Goal: Use online tool/utility: Utilize a website feature to perform a specific function

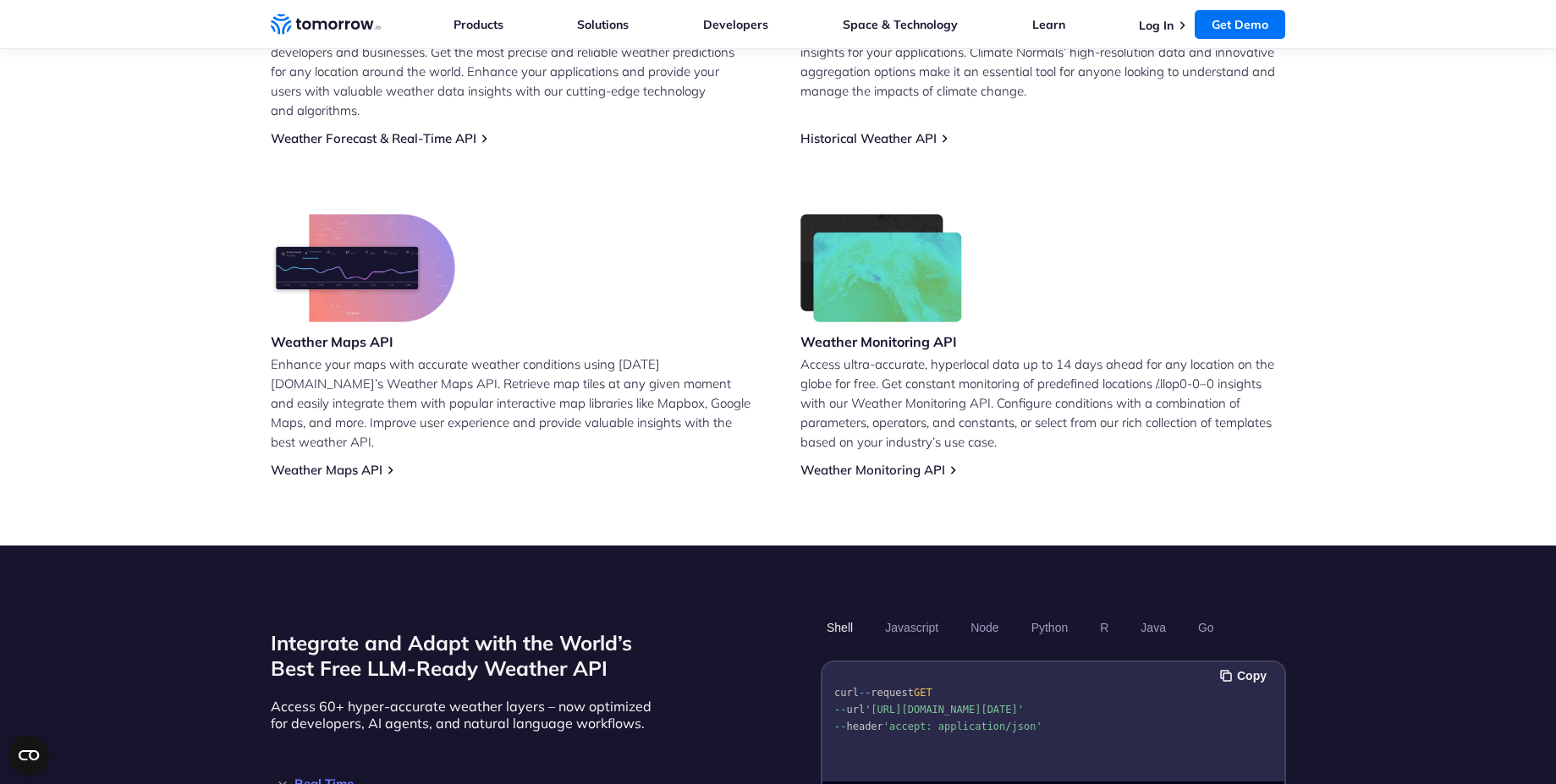
scroll to position [610, 0]
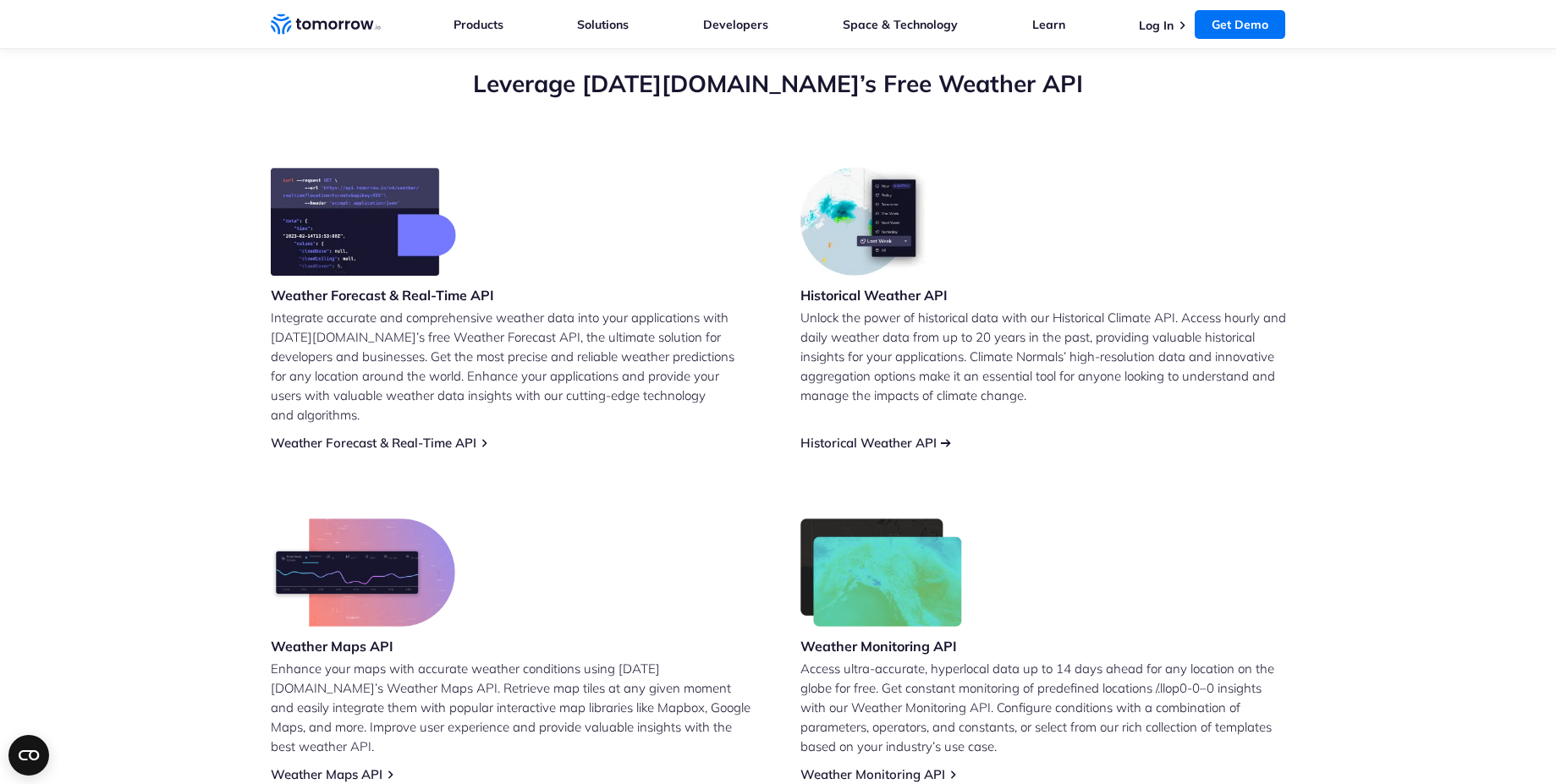
click at [868, 435] on link "Historical Weather API" at bounding box center [869, 443] width 136 height 16
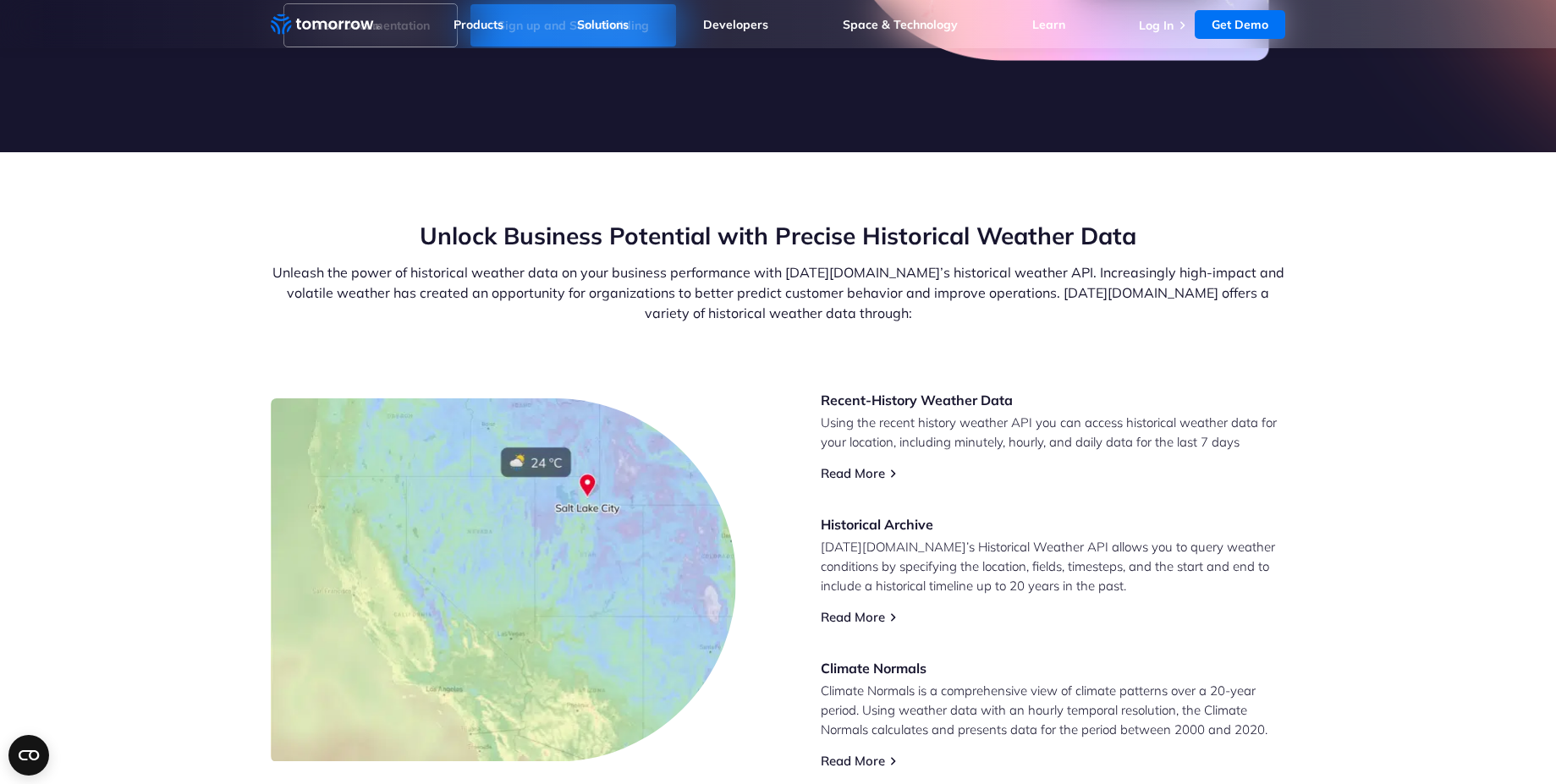
scroll to position [610, 0]
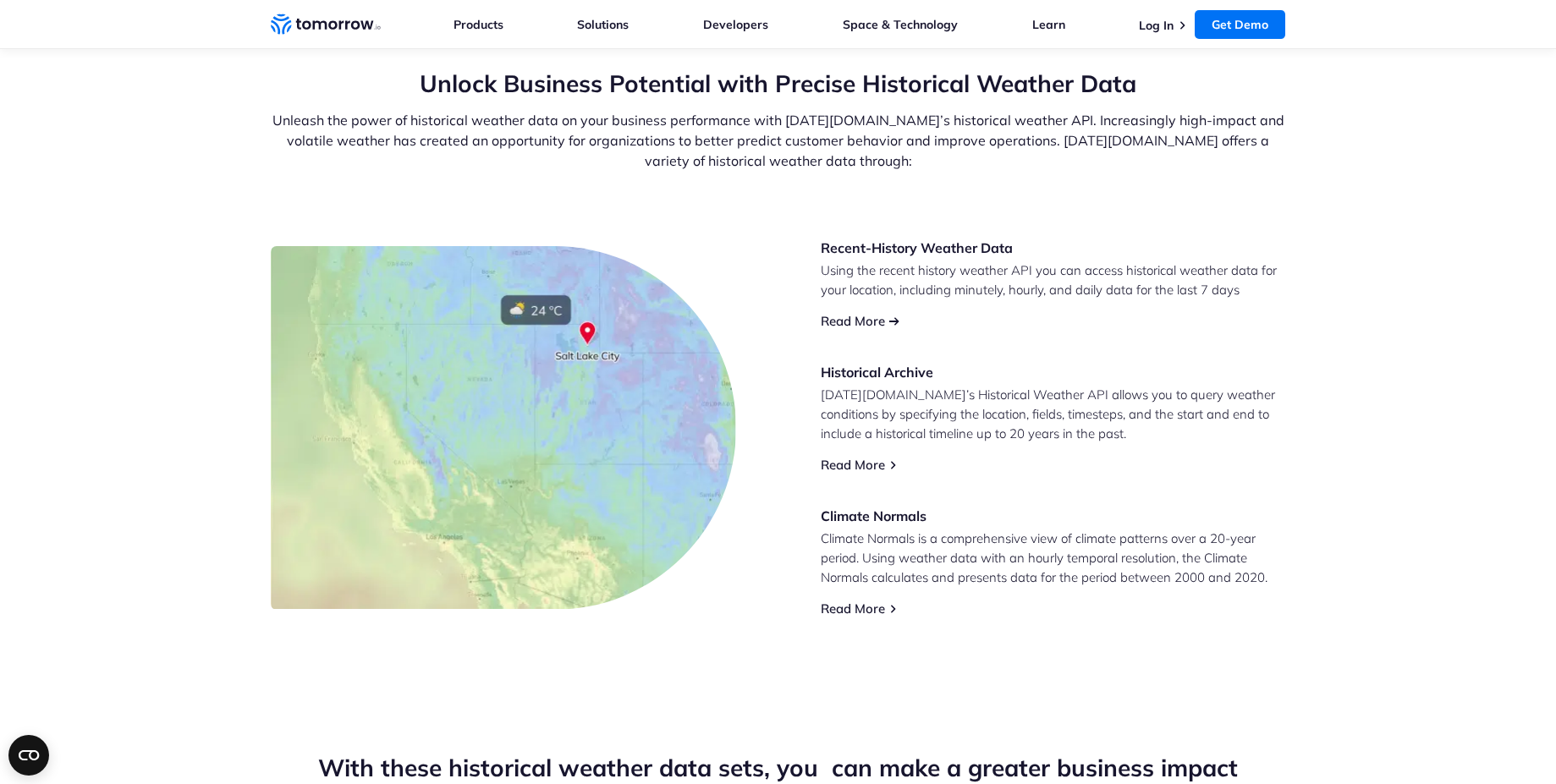
click at [852, 318] on link "Read More" at bounding box center [853, 320] width 65 height 16
click at [1160, 28] on link "Log In" at bounding box center [1156, 25] width 35 height 15
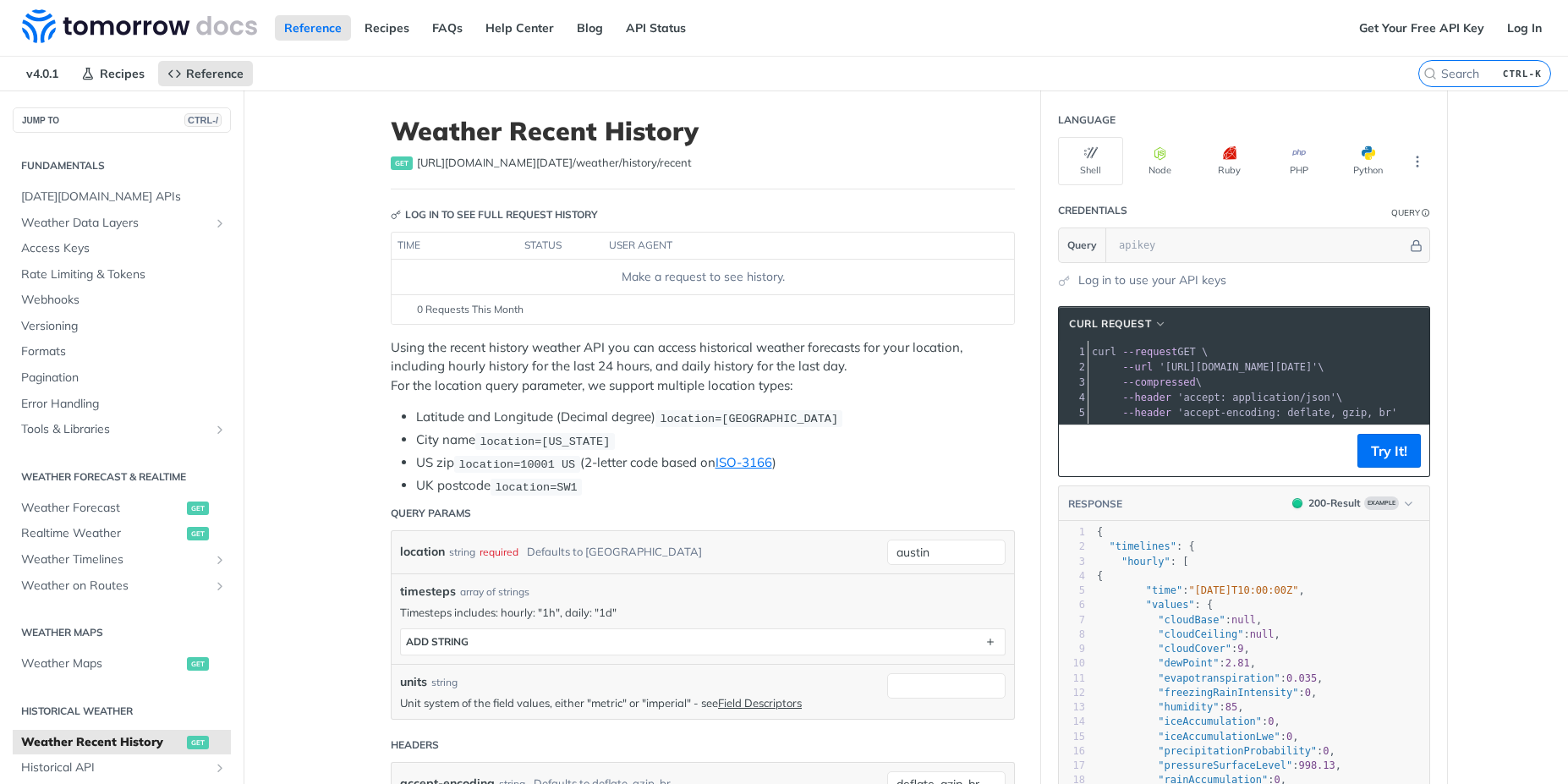
click at [484, 167] on span "https://api.tomorrow.io/v4 /weather/history/recent" at bounding box center [554, 163] width 275 height 17
click at [464, 213] on div "Log in to see full request history" at bounding box center [495, 215] width 207 height 15
click at [1417, 31] on link "Get Your Free API Key" at bounding box center [1422, 28] width 144 height 25
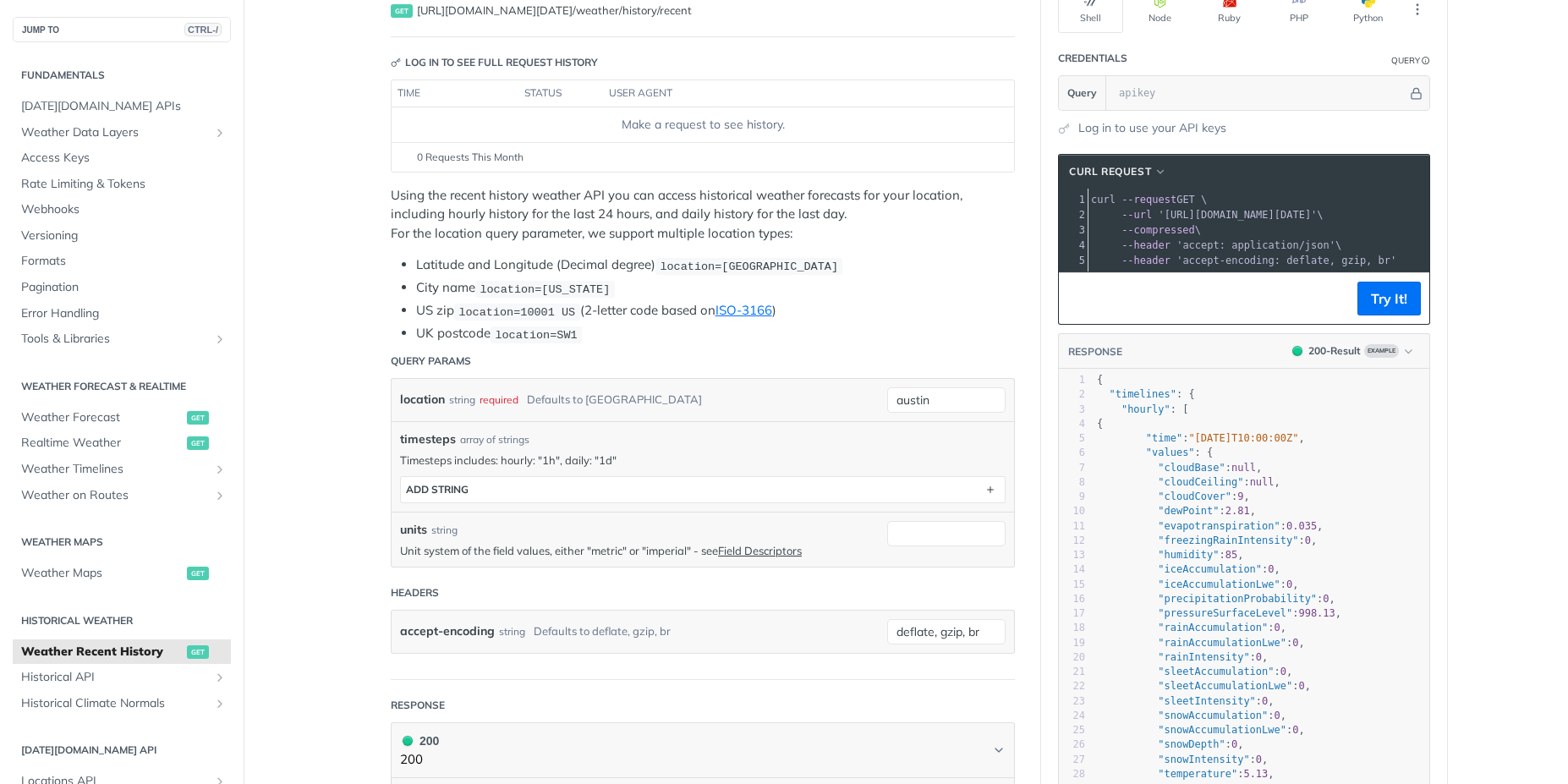
scroll to position [304, 0]
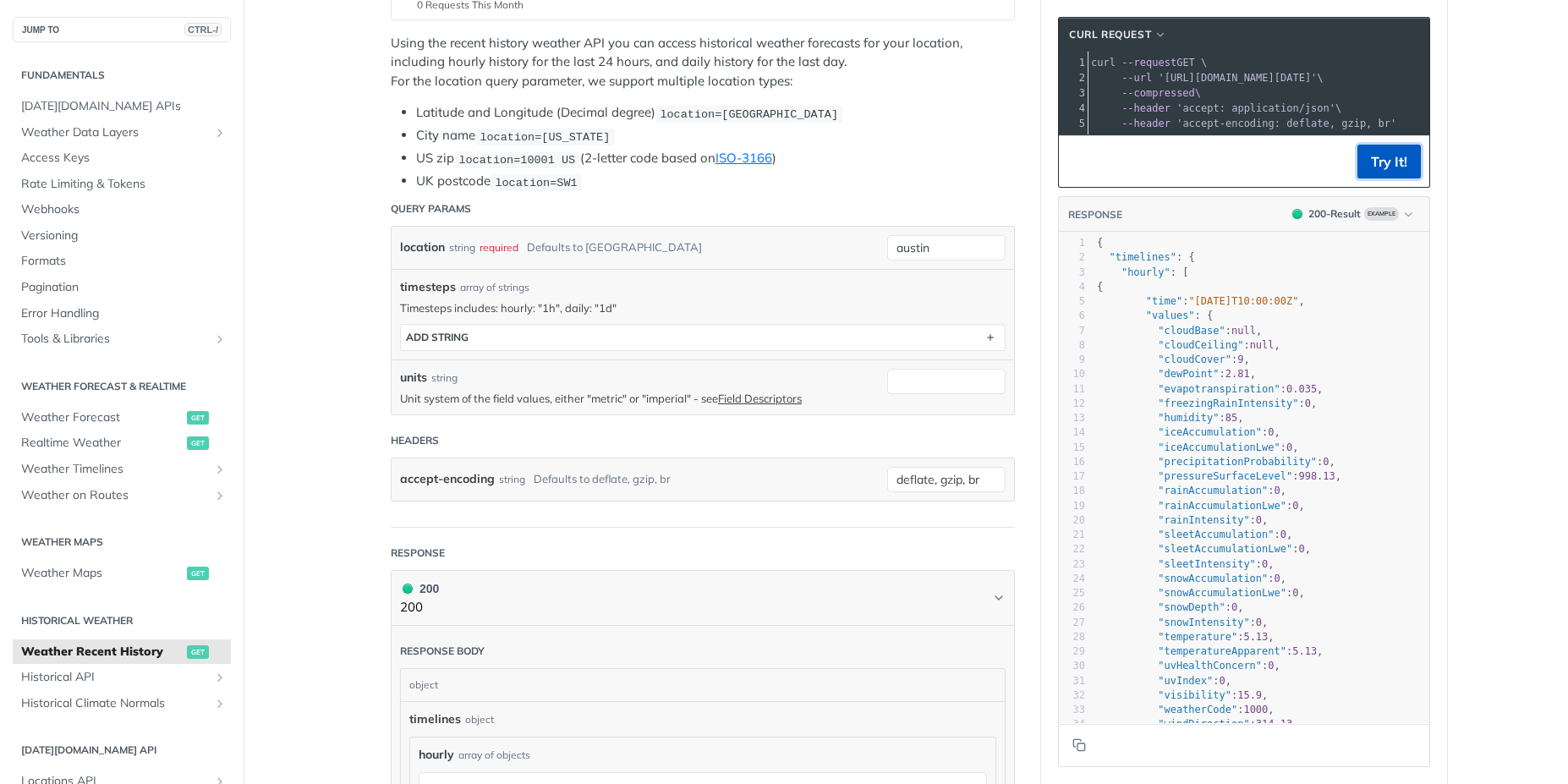
click at [1384, 178] on button "Try It!" at bounding box center [1390, 161] width 64 height 34
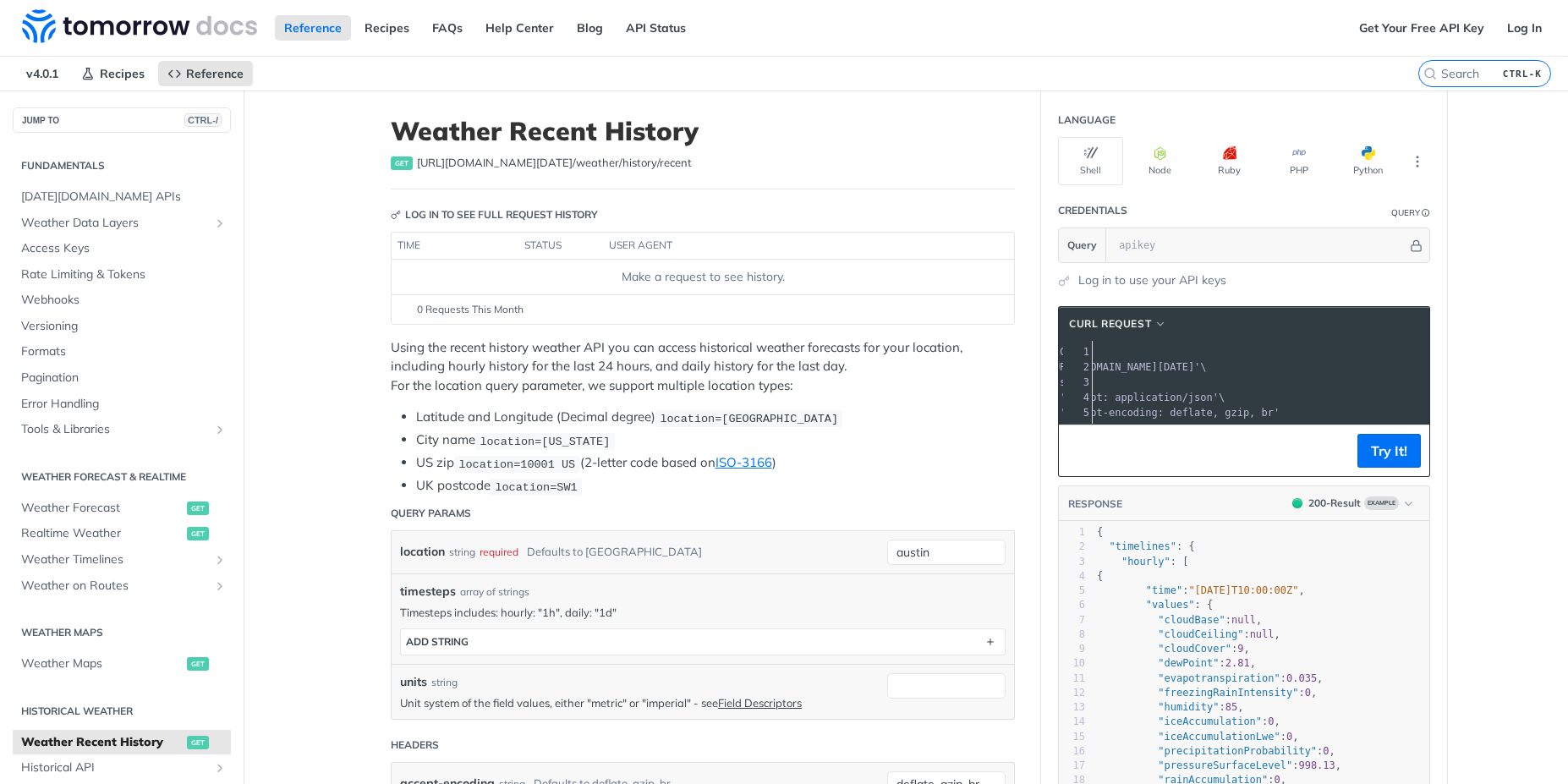
scroll to position [0, 0]
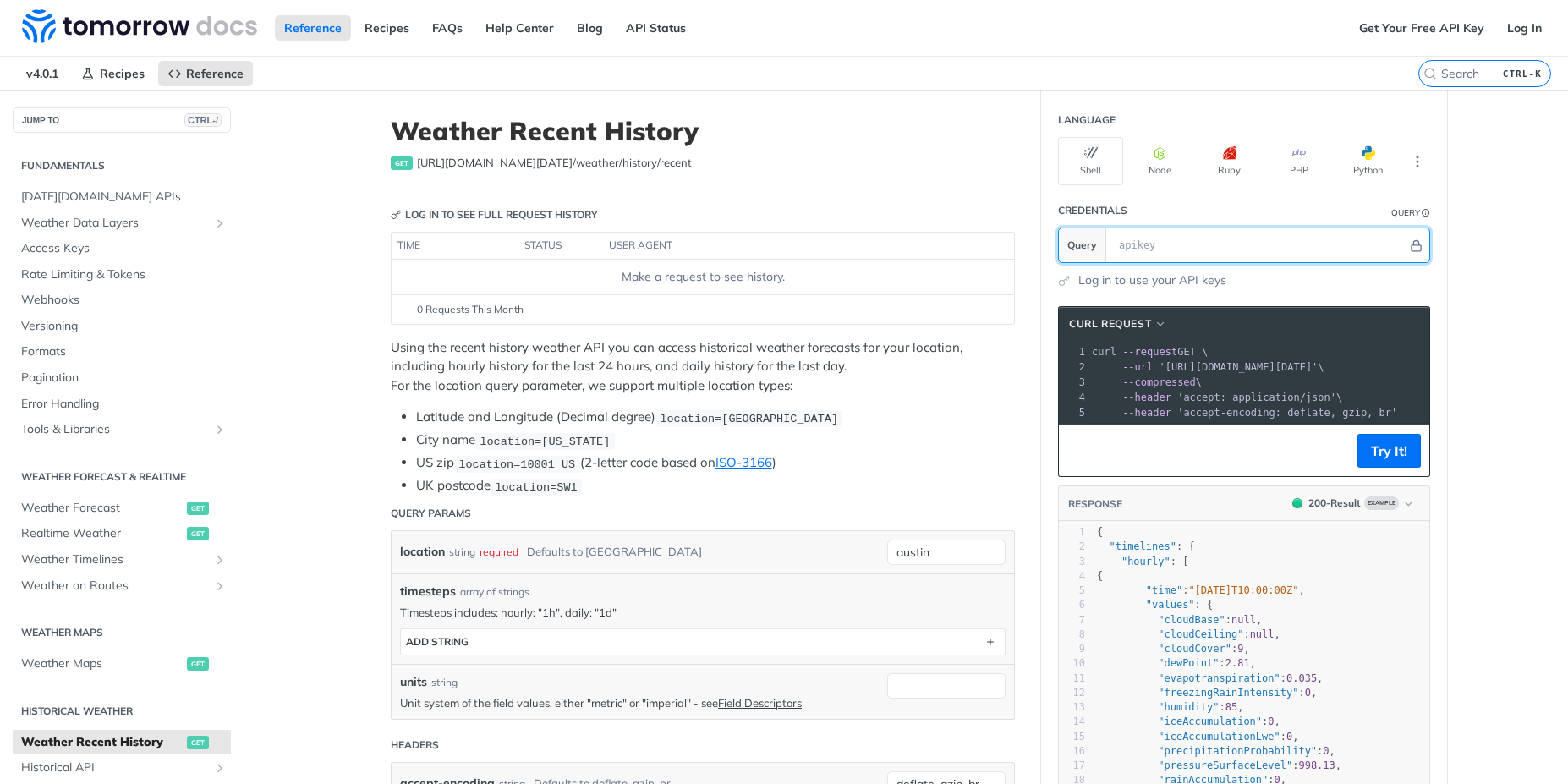
click at [1140, 253] on input "text" at bounding box center [1259, 245] width 297 height 34
paste input "k36DKU0xEcK8gYr70WLYeABa7fYLA7UW"
type input "k36DKU0xEcK8gYr70WLYeABa7fYLA7UW"
click at [1415, 246] on icon "Hide" at bounding box center [1416, 245] width 13 height 13
click at [1393, 460] on button "Try It!" at bounding box center [1390, 451] width 64 height 34
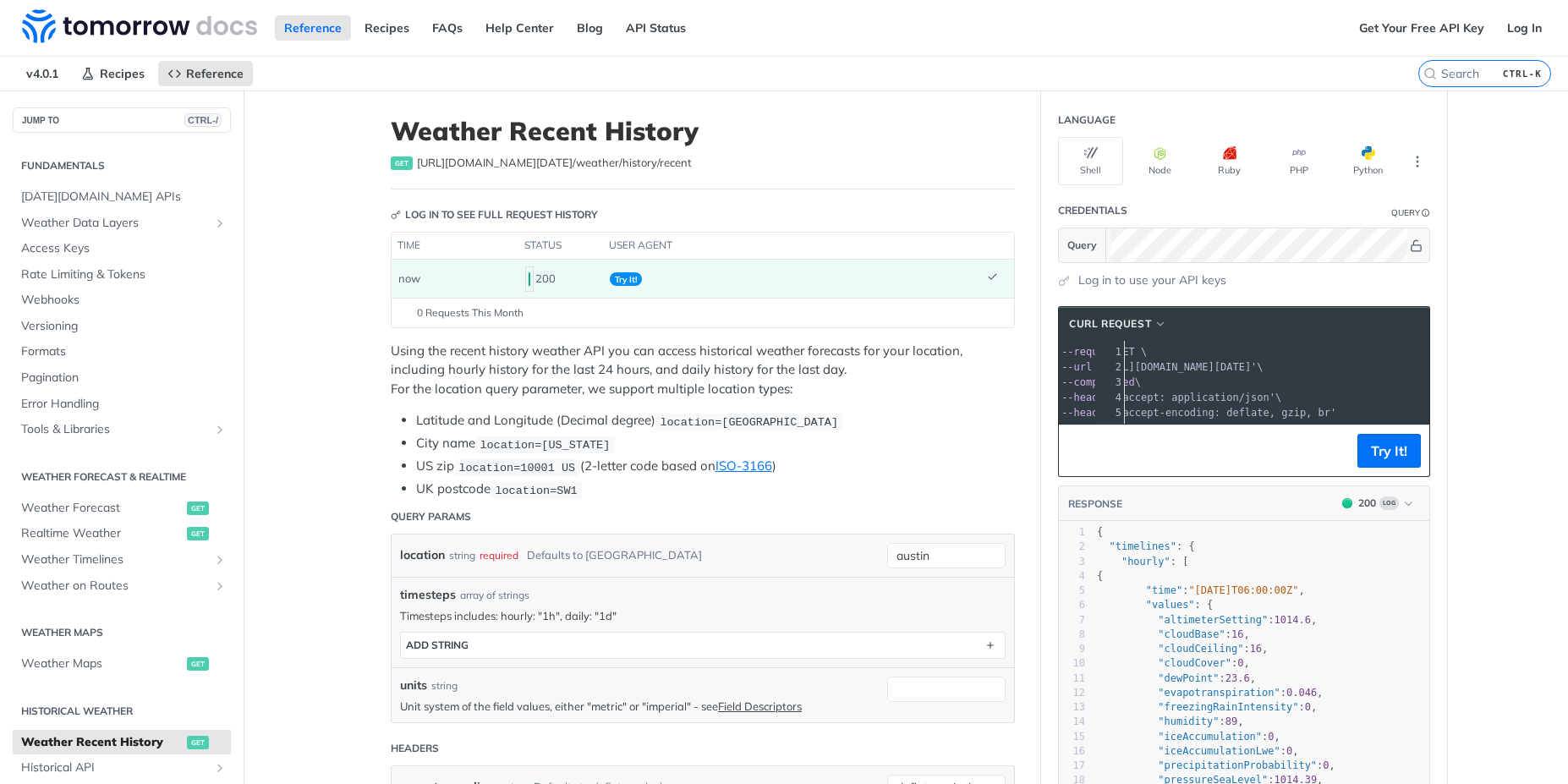
scroll to position [0, 113]
click at [1352, 150] on button "Python" at bounding box center [1368, 161] width 65 height 48
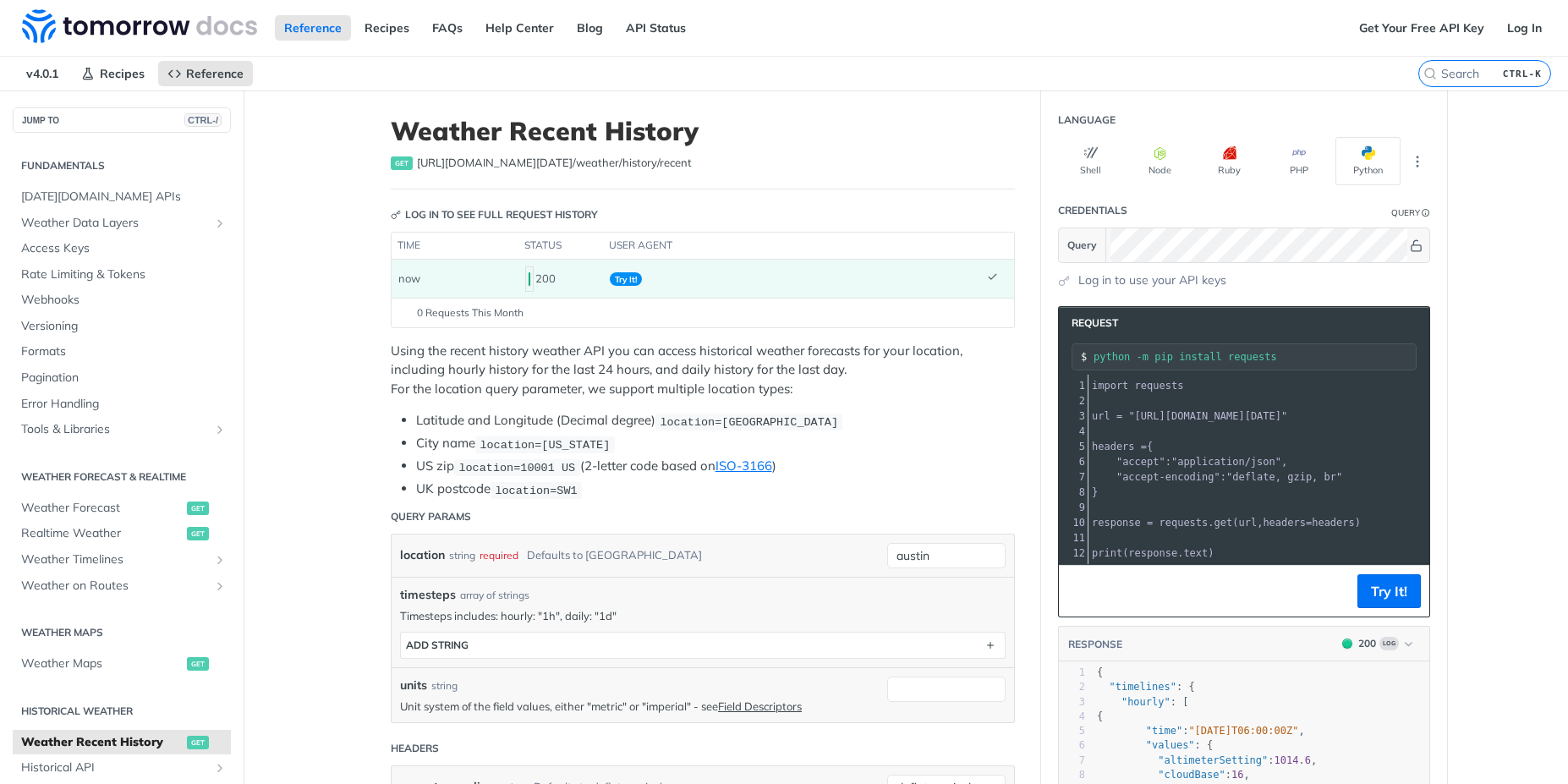
drag, startPoint x: 1201, startPoint y: 562, endPoint x: 1259, endPoint y: 572, distance: 58.9
click at [1259, 564] on div at bounding box center [1259, 563] width 341 height 1
click at [1412, 163] on icon "More ellipsis" at bounding box center [1418, 161] width 15 height 15
click at [1298, 161] on button "PHP" at bounding box center [1299, 161] width 65 height 48
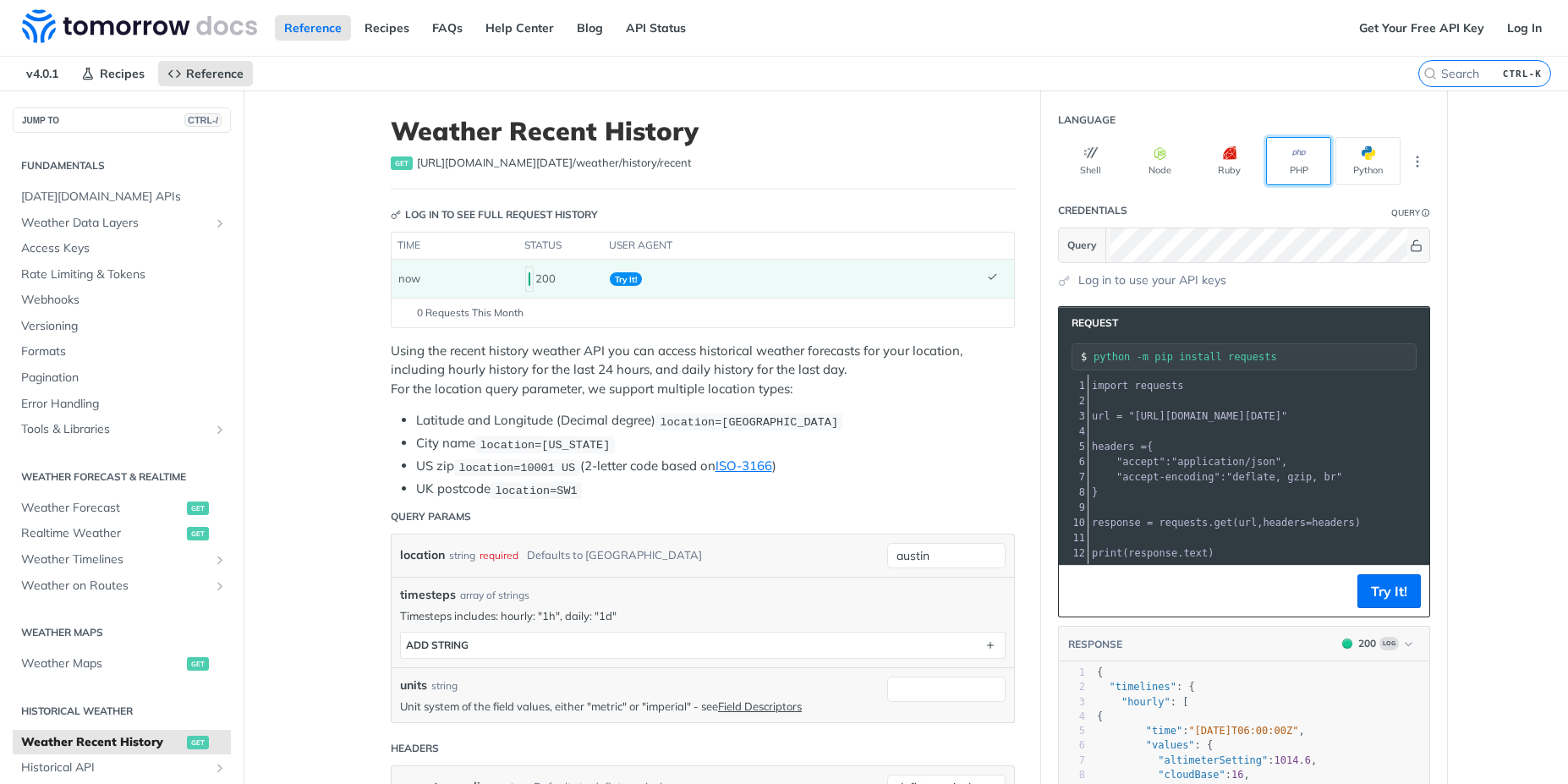
type input "composer require guzzlehttp/guzzle"
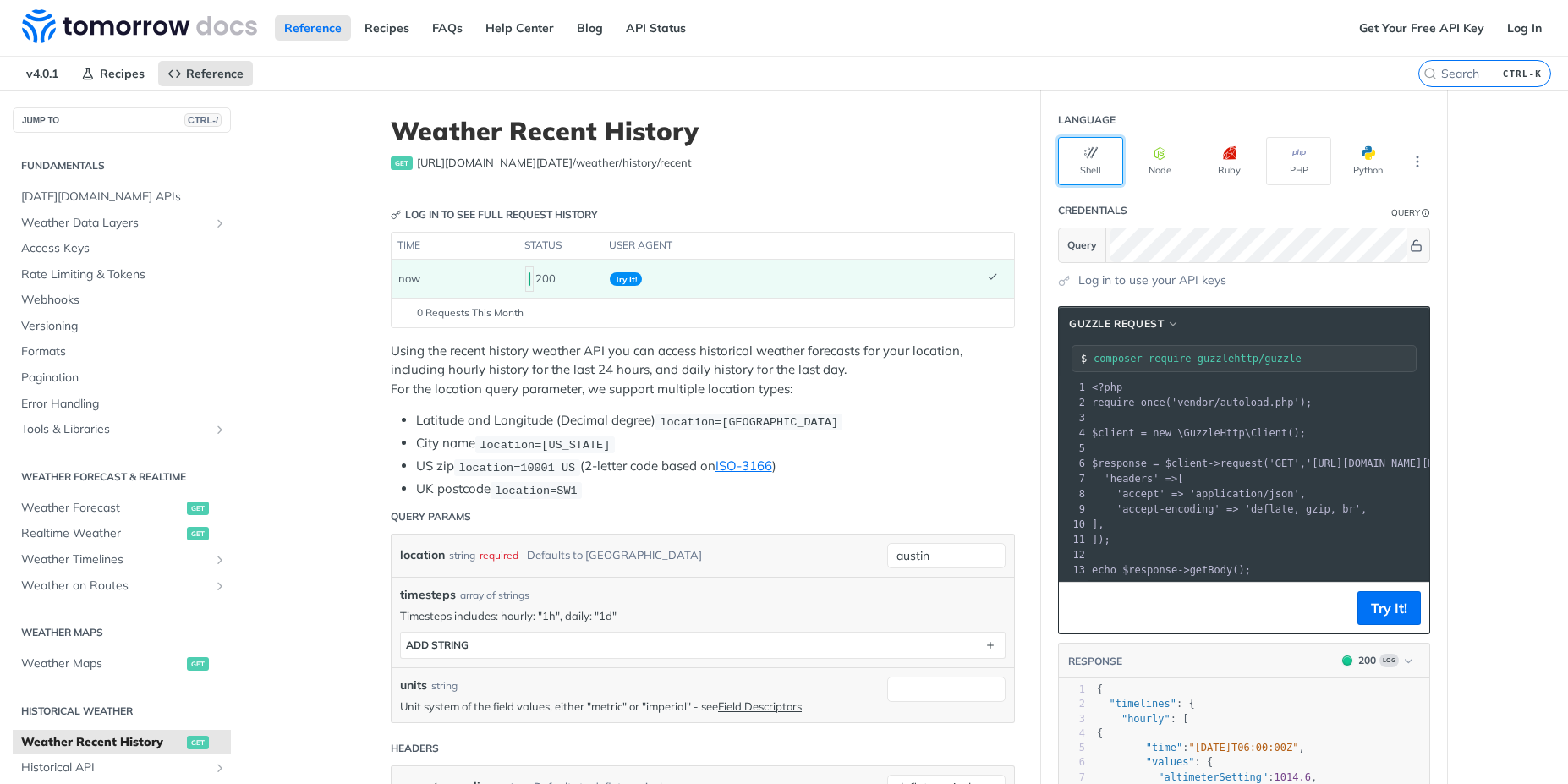
click at [1086, 157] on icon "button" at bounding box center [1091, 153] width 14 height 14
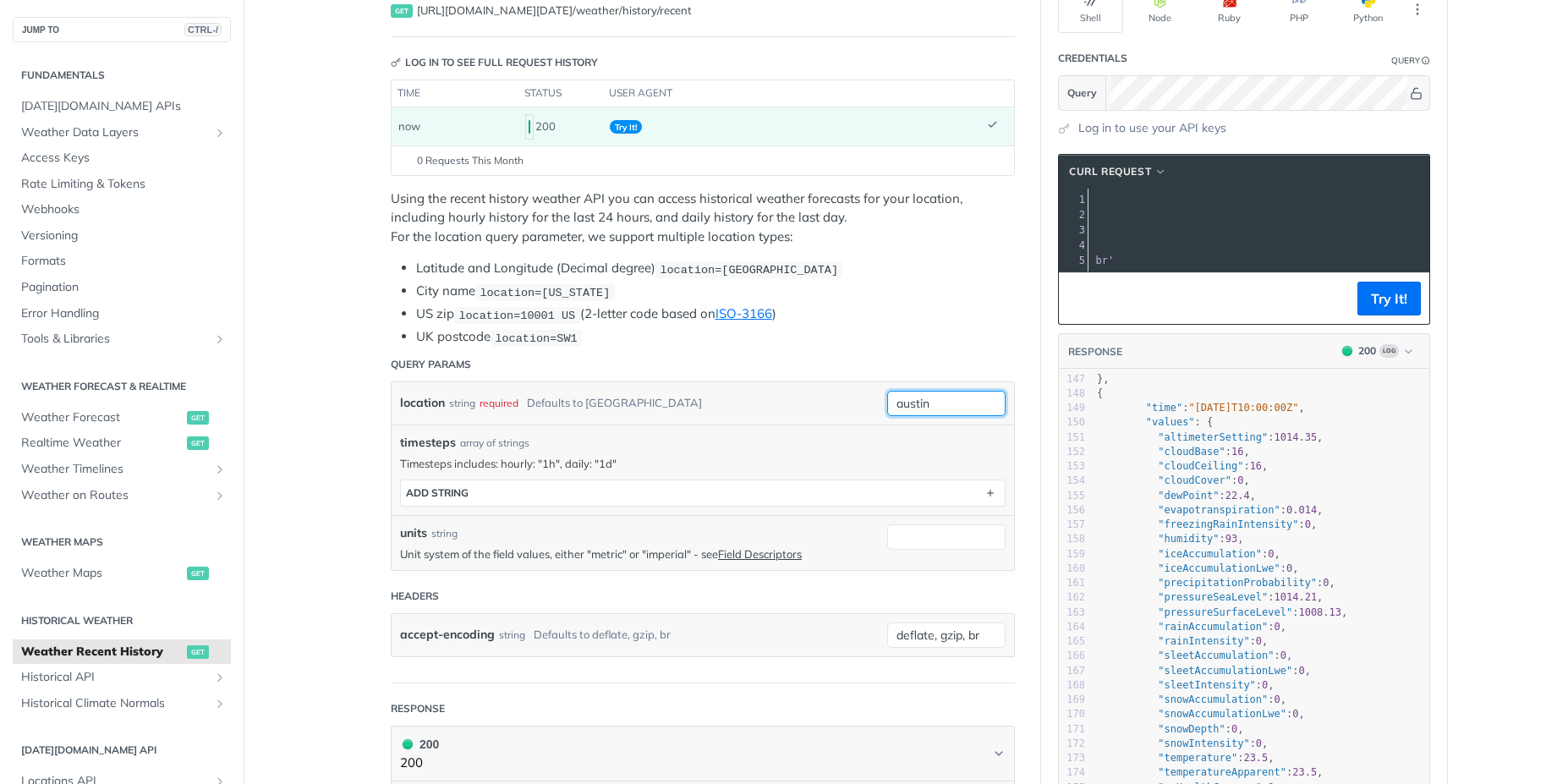
click at [935, 403] on input "austin" at bounding box center [946, 403] width 118 height 25
click at [882, 496] on div "Use default value" at bounding box center [920, 496] width 167 height 26
click at [959, 406] on input "austin" at bounding box center [946, 403] width 118 height 25
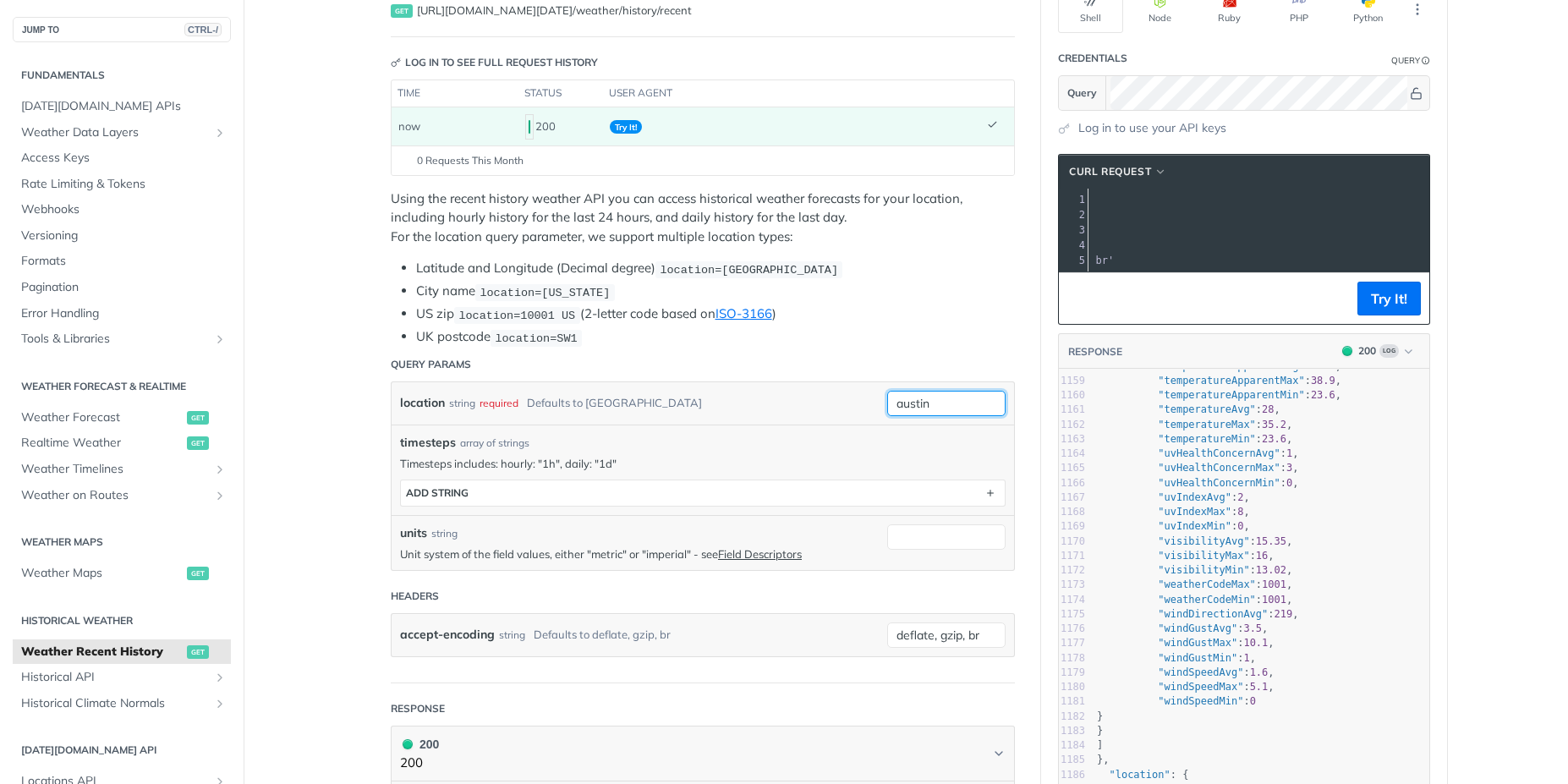
drag, startPoint x: 962, startPoint y: 409, endPoint x: 864, endPoint y: 404, distance: 98.1
click at [864, 404] on div "location string required Defaults to austin austin" at bounding box center [703, 403] width 623 height 42
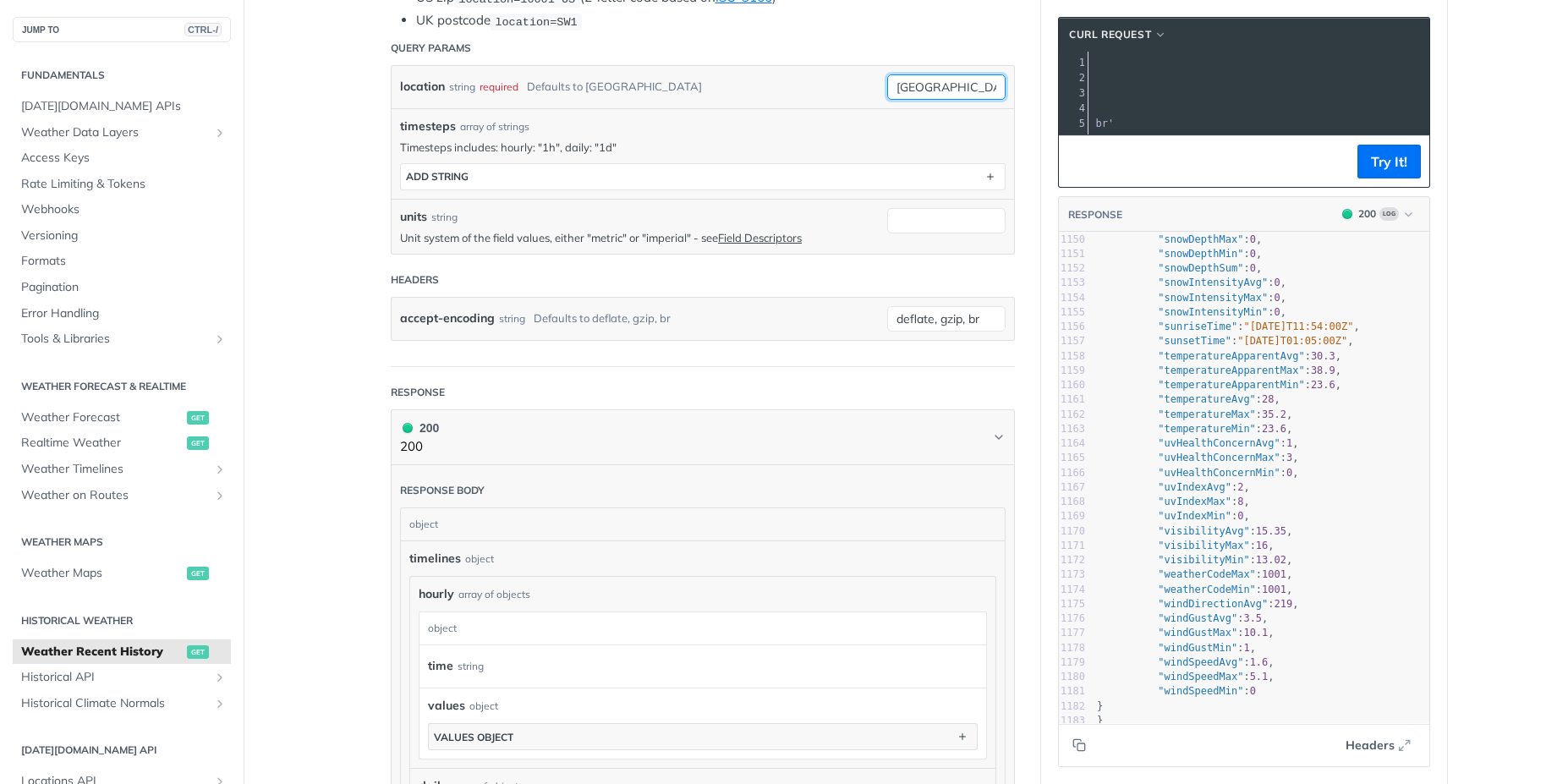
scroll to position [152, 0]
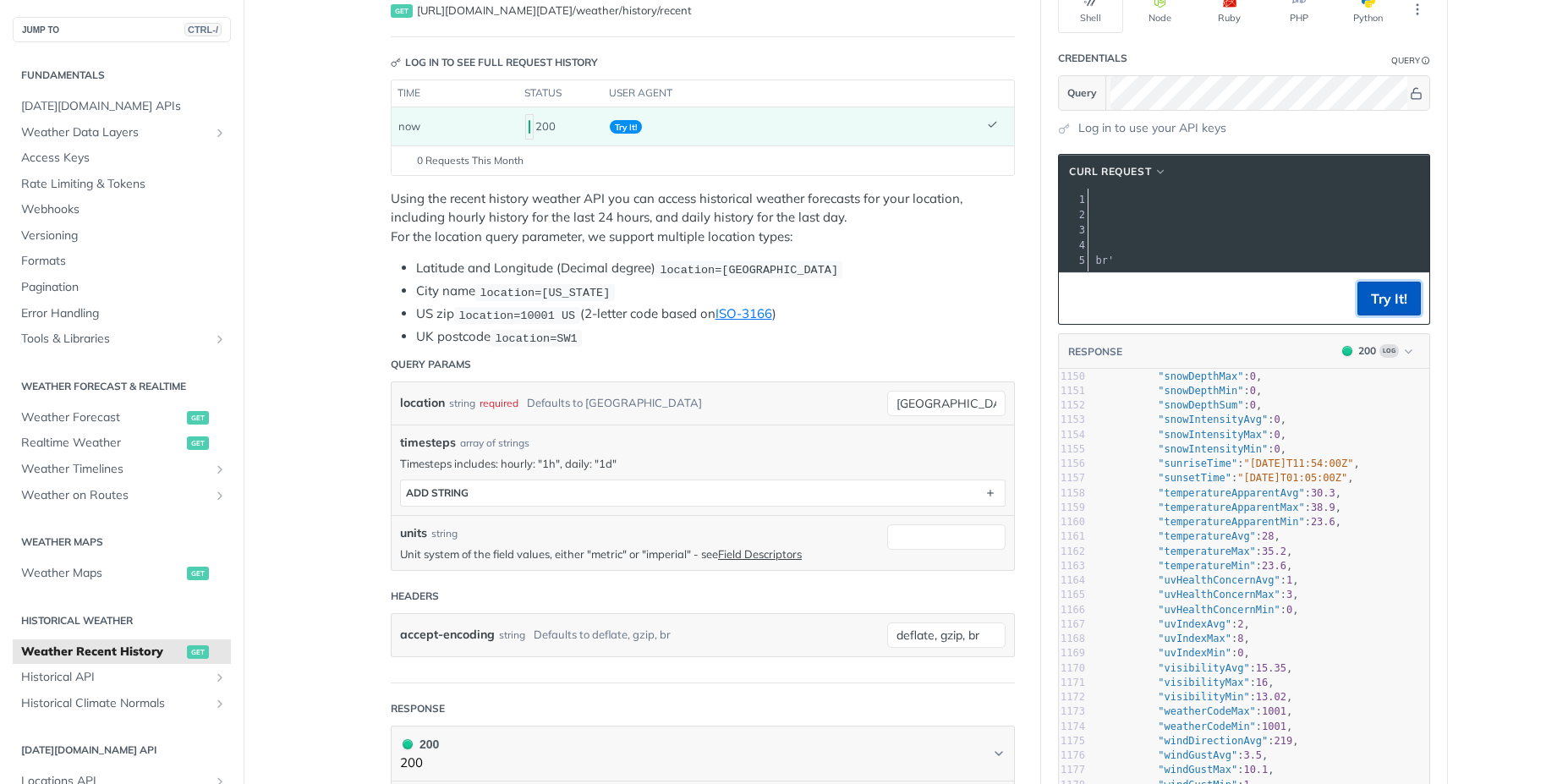
click at [1378, 308] on button "Try It!" at bounding box center [1390, 298] width 64 height 34
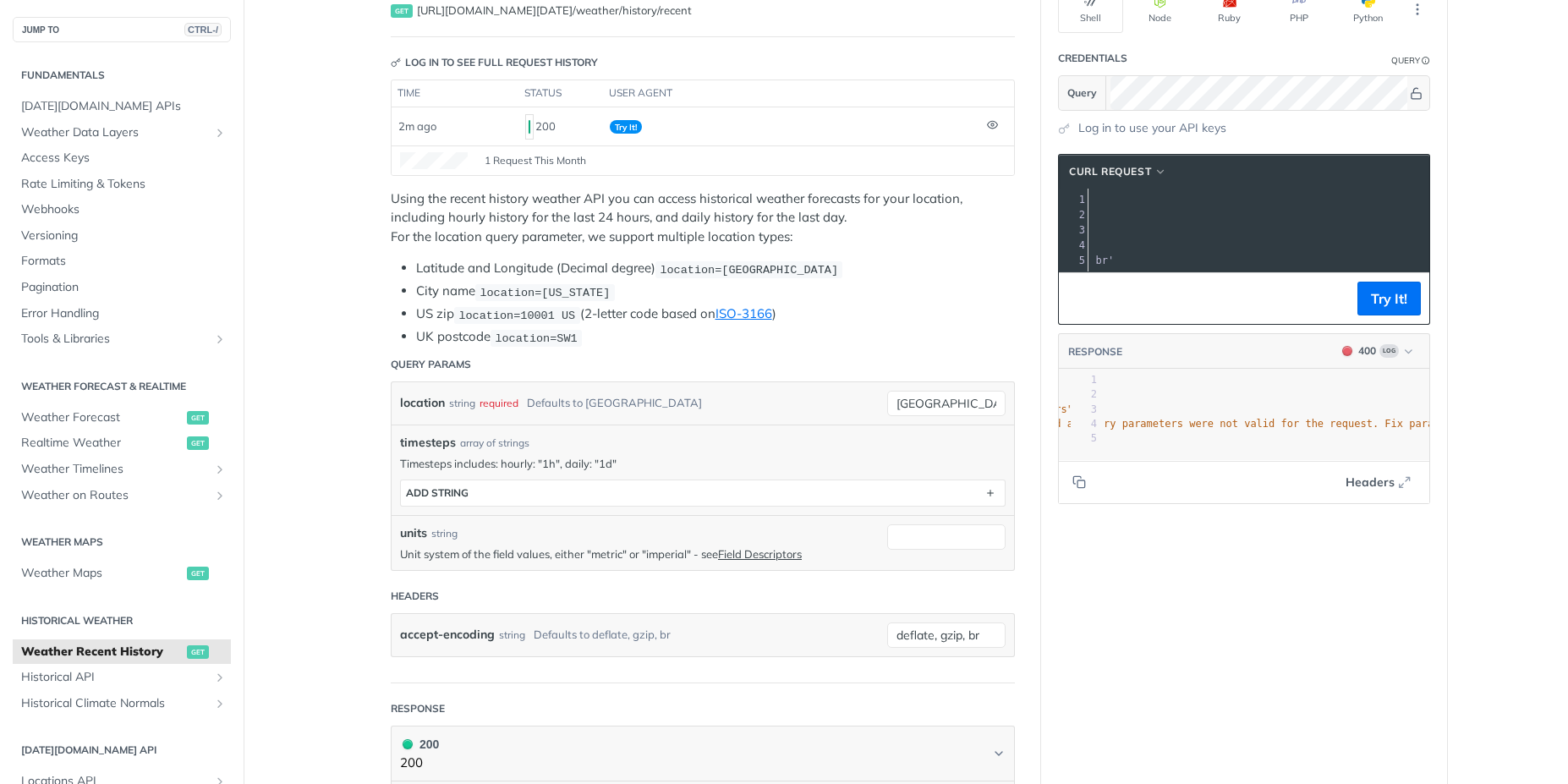
scroll to position [0, 262]
click at [954, 404] on input "Padova, Italia" at bounding box center [946, 403] width 118 height 25
type input "Padova"
click at [1381, 310] on button "Try It!" at bounding box center [1390, 298] width 64 height 34
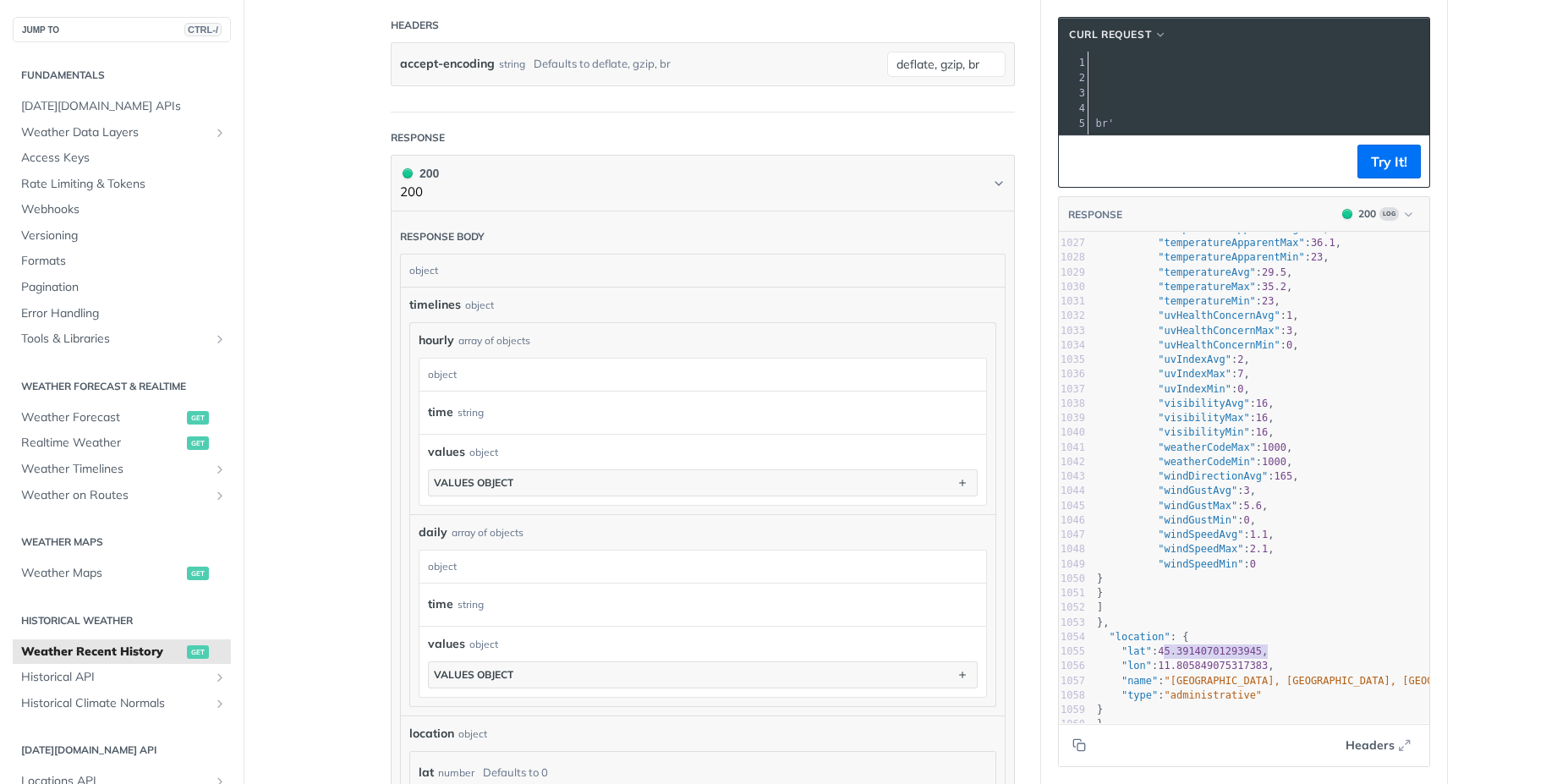
drag, startPoint x: 1160, startPoint y: 640, endPoint x: 1218, endPoint y: 637, distance: 58.1
click at [1254, 645] on span "45.39140701293945" at bounding box center [1210, 651] width 104 height 12
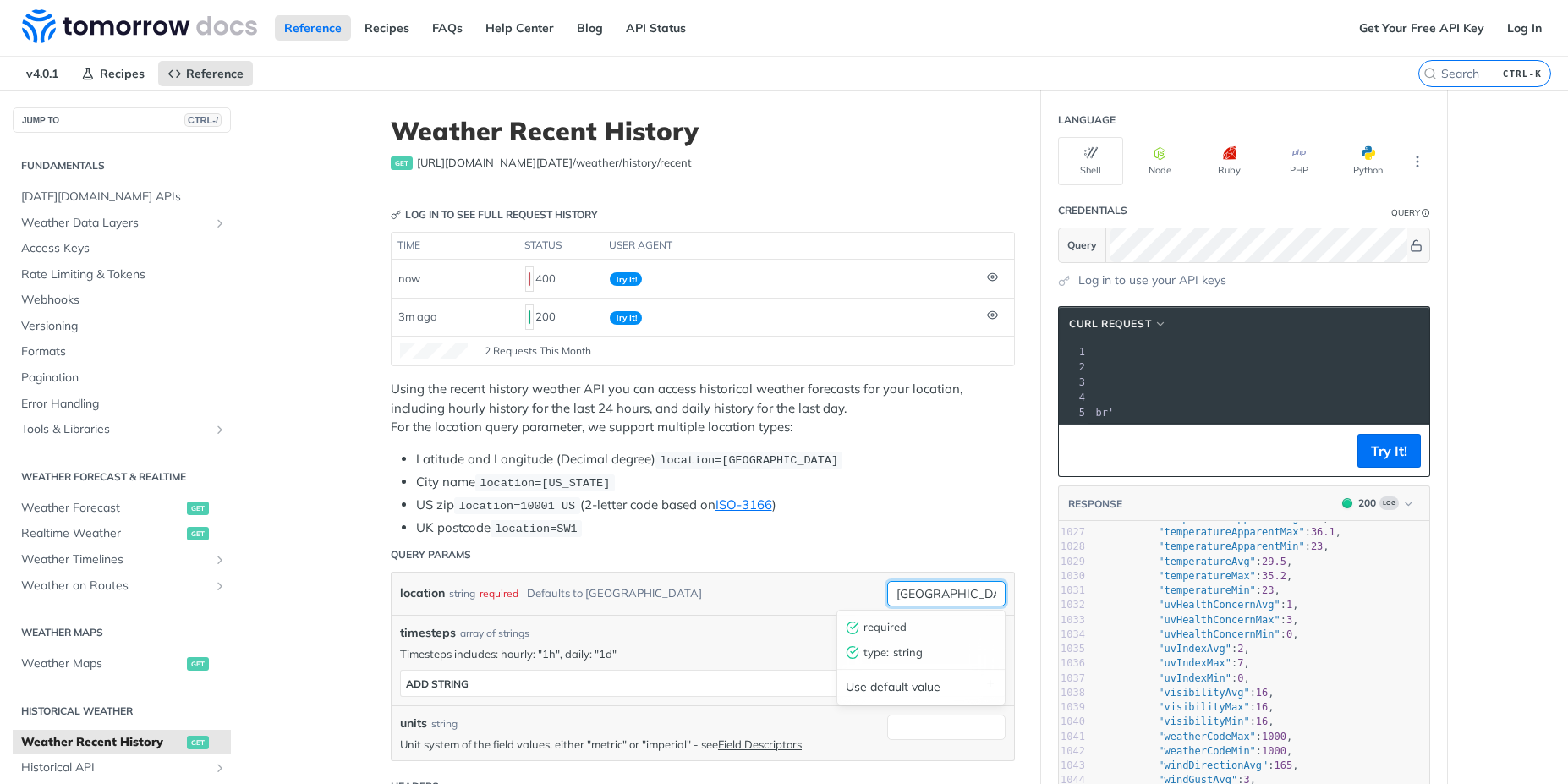
drag, startPoint x: 948, startPoint y: 591, endPoint x: 841, endPoint y: 589, distance: 107.0
click at [841, 589] on div "location string required Defaults to austin Padova required type : string Use d…" at bounding box center [703, 594] width 623 height 42
type textarea "45.3914070129394"
paste input "45.3914070129394"
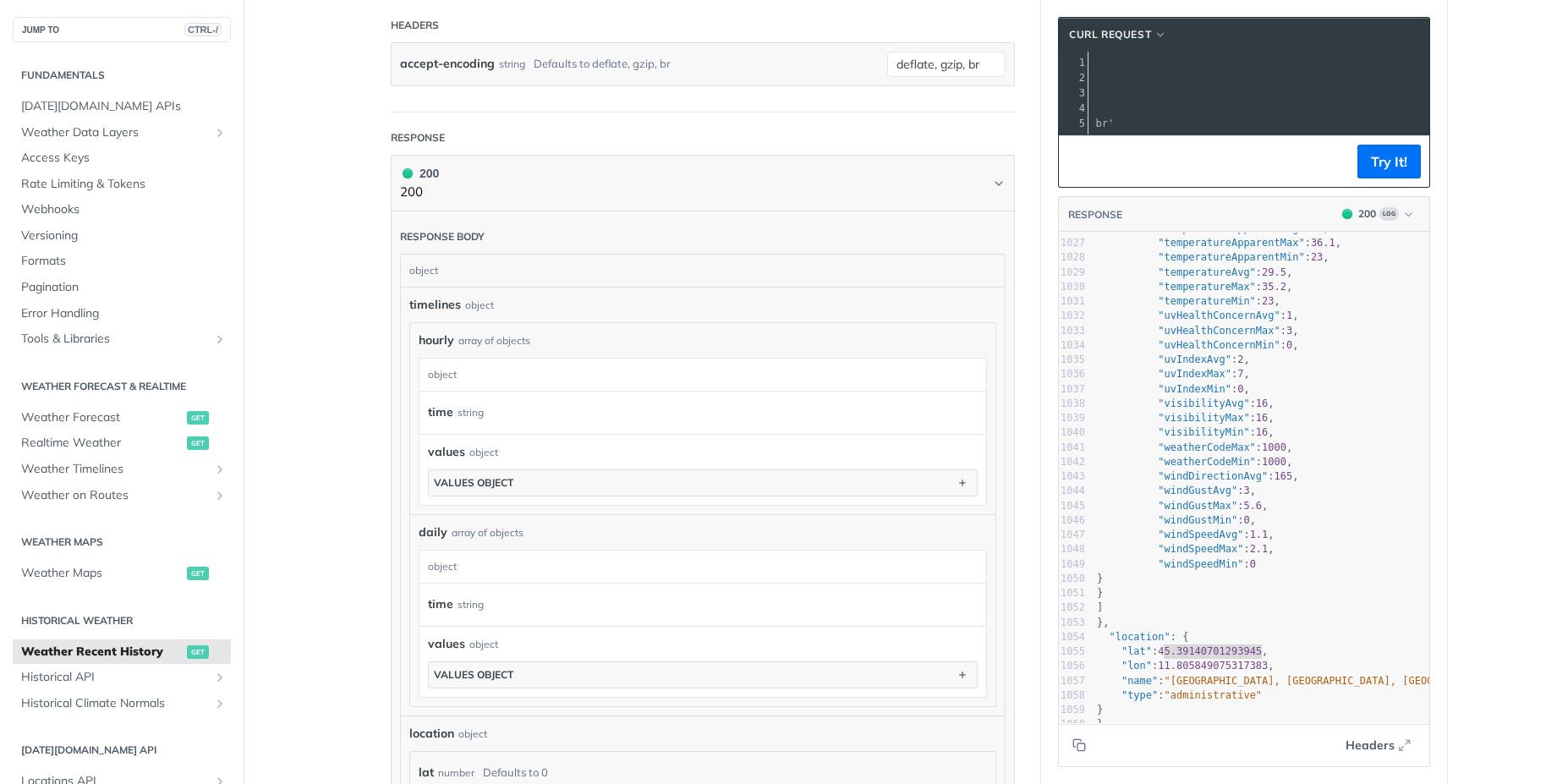
type input "45.3914070129394,"
type textarea "11.805849075317383"
drag, startPoint x: 1164, startPoint y: 653, endPoint x: 1267, endPoint y: 655, distance: 103.0
click at [1267, 659] on span ""lon" : 11.805849075317383 ," at bounding box center [1186, 665] width 178 height 12
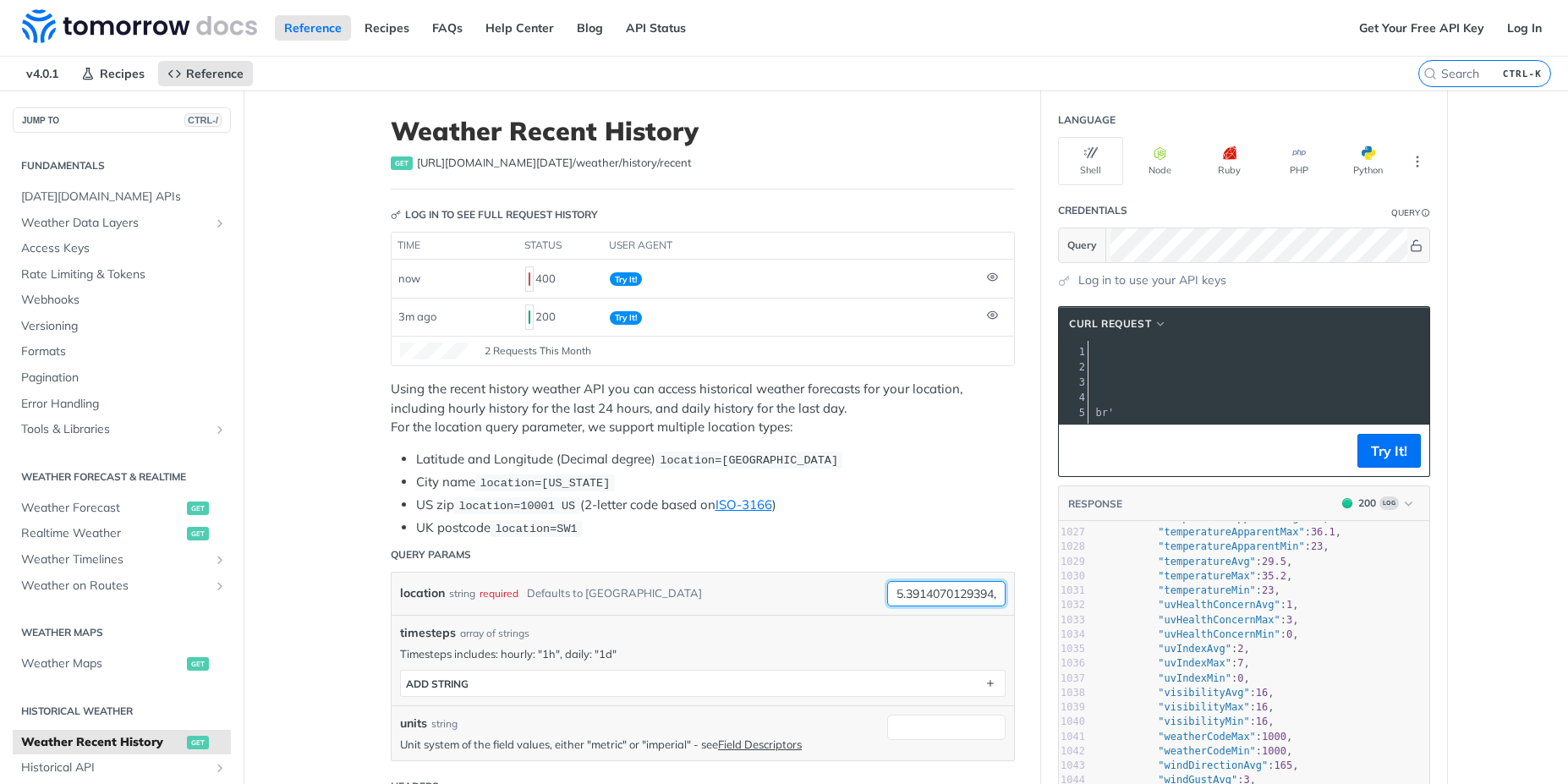
drag, startPoint x: 988, startPoint y: 593, endPoint x: 1031, endPoint y: 598, distance: 43.3
click at [993, 601] on input "45.3914070129394," at bounding box center [946, 594] width 118 height 25
paste input "11.805849075317383"
click at [1392, 459] on button "Try It!" at bounding box center [1390, 451] width 64 height 34
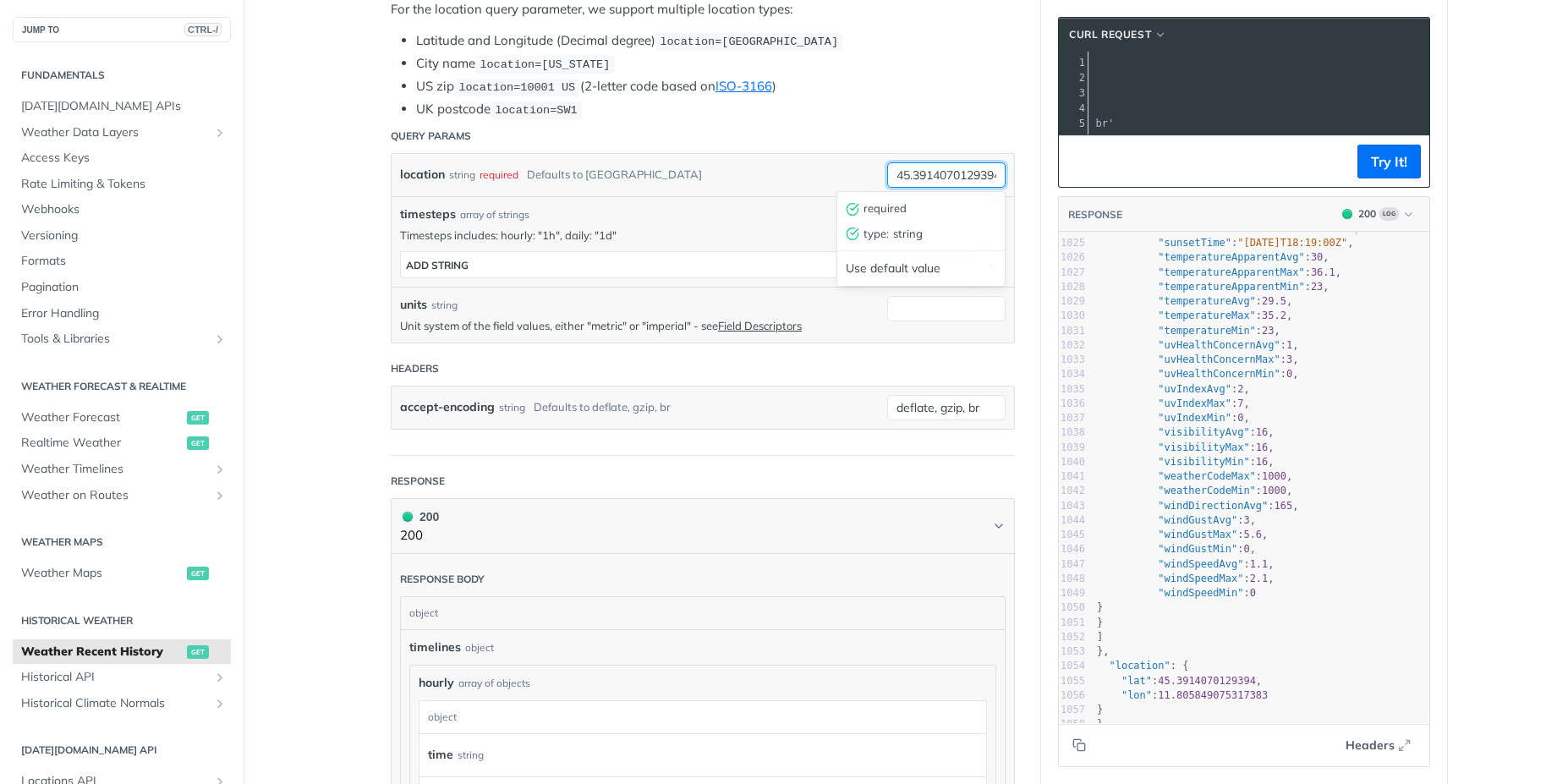
click at [940, 181] on input "45.3914070129394,11.805849075317383" at bounding box center [946, 175] width 118 height 25
click at [940, 180] on input "45.3914070129394,11.805849075317383" at bounding box center [946, 175] width 118 height 25
click at [1478, 412] on main "JUMP TO CTRL-/ Fundamentals Tomorrow.io APIs Weather Data Layers Core Probabili…" at bounding box center [784, 580] width 1568 height 1893
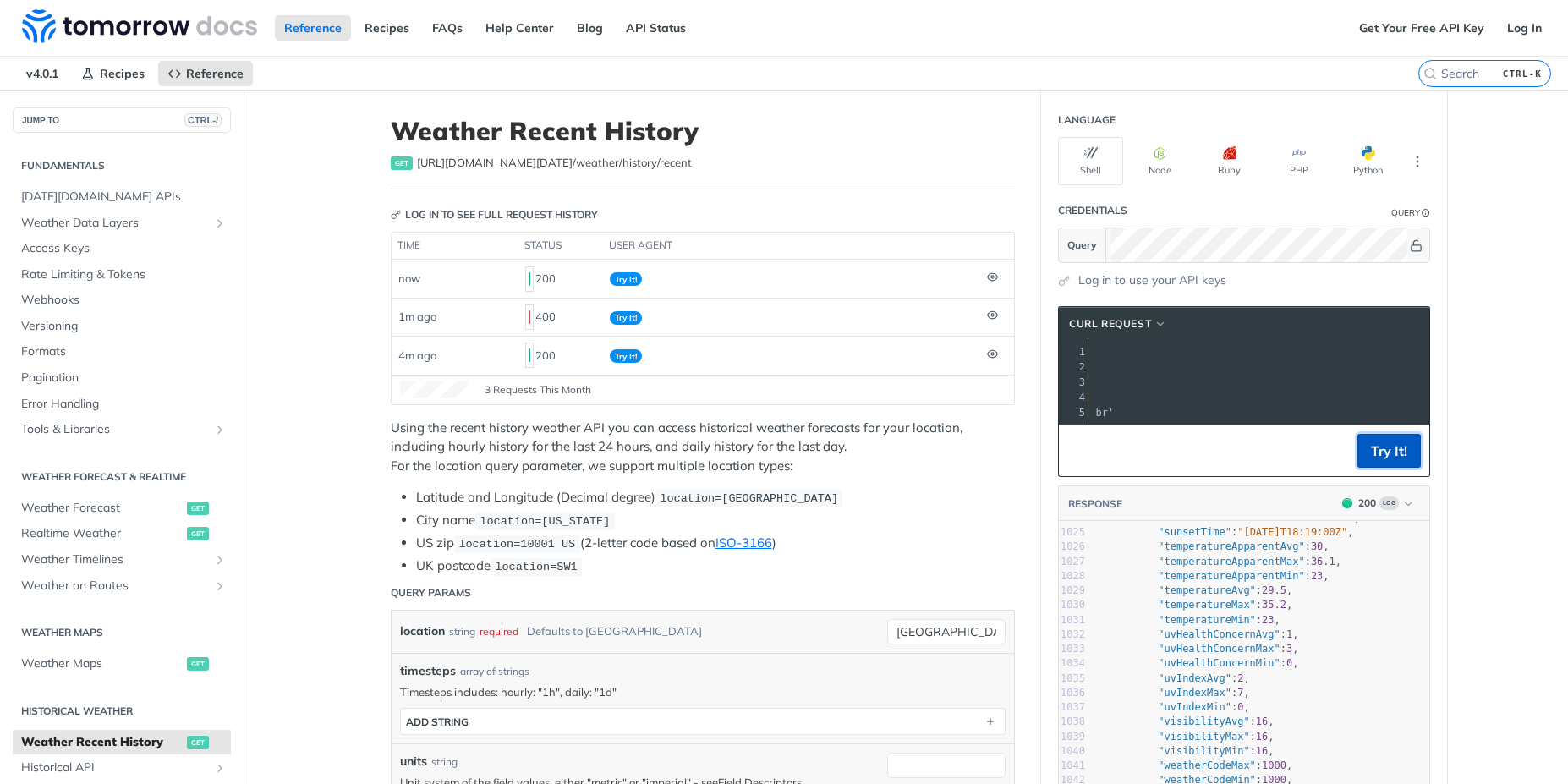
click at [1378, 457] on button "Try It!" at bounding box center [1390, 451] width 64 height 34
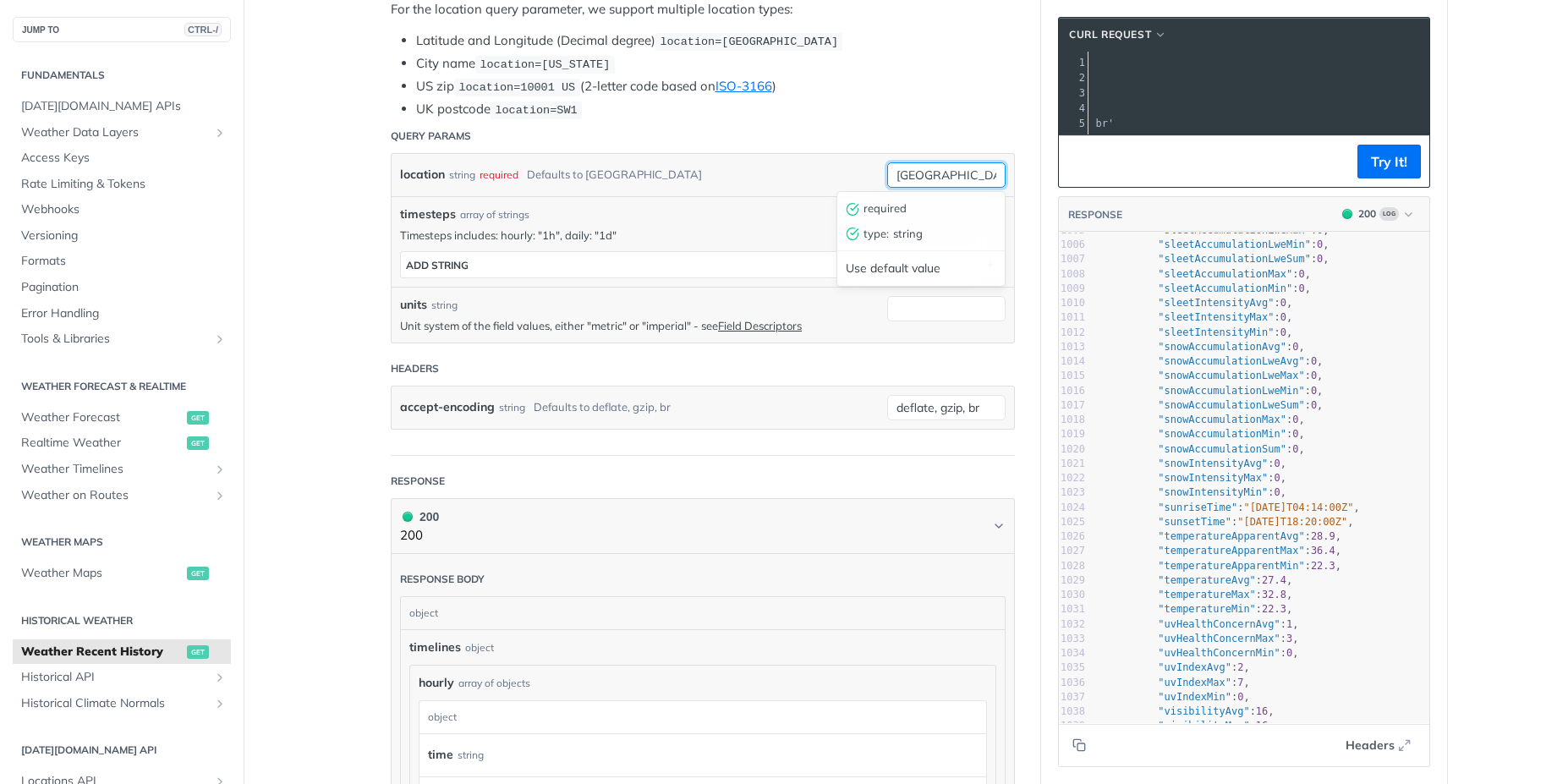
drag, startPoint x: 937, startPoint y: 169, endPoint x: 885, endPoint y: 173, distance: 52.2
click at [887, 173] on input "Veneto" at bounding box center [946, 175] width 118 height 25
type input "A"
click at [1532, 501] on main "JUMP TO CTRL-/ Fundamentals Tomorrow.io APIs Weather Data Layers Core Probabili…" at bounding box center [784, 580] width 1568 height 1893
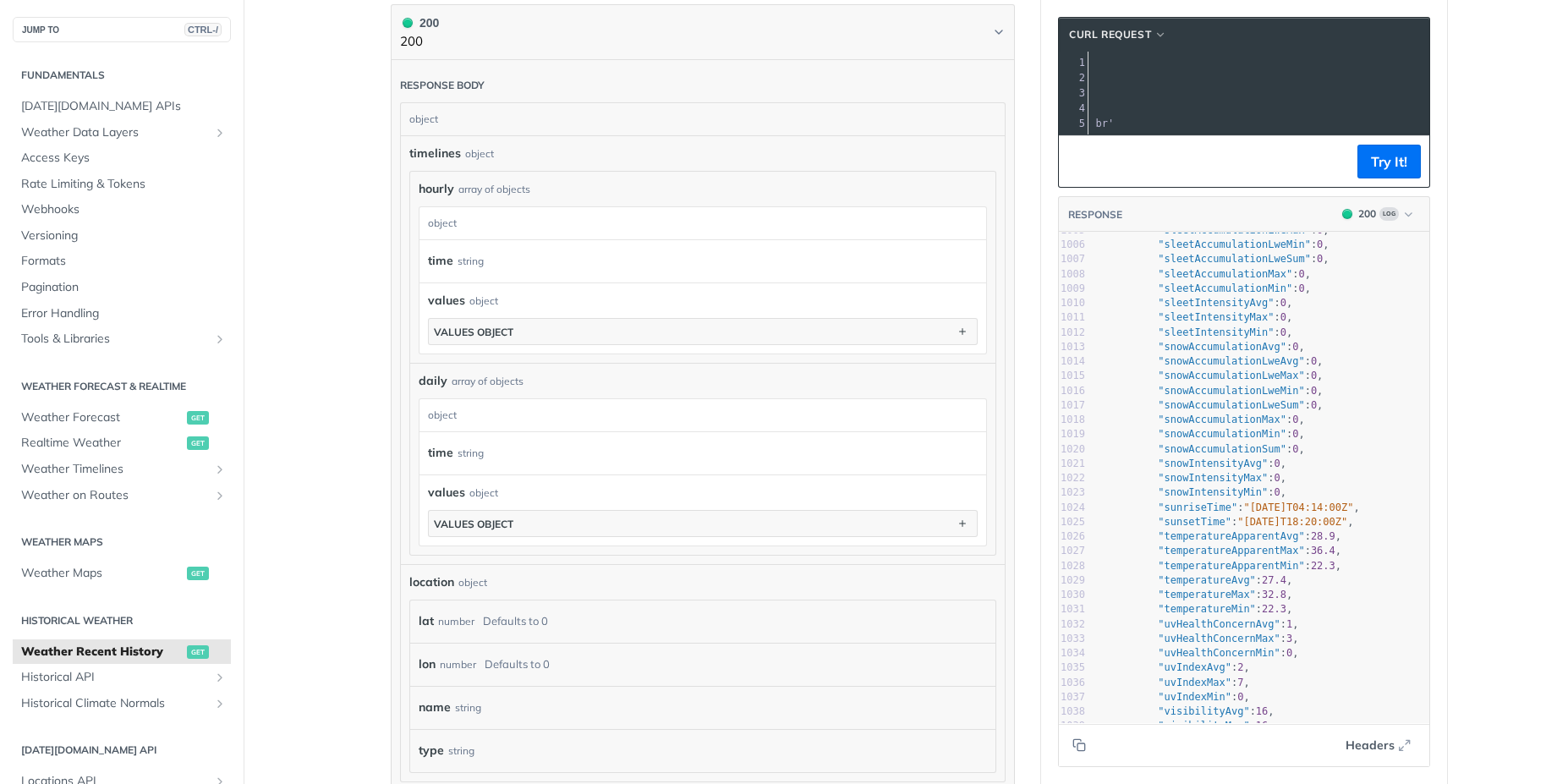
scroll to position [287, 0]
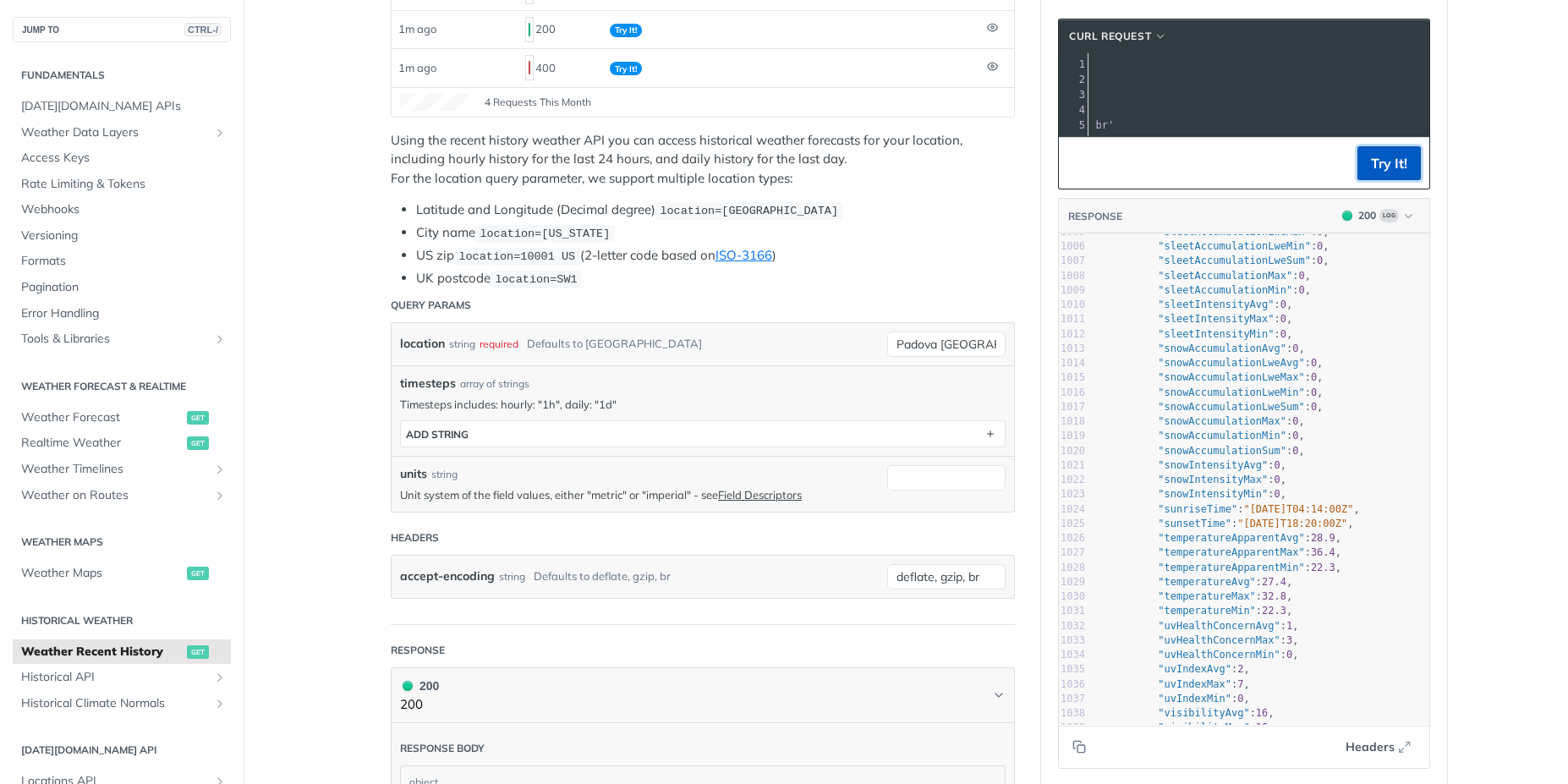
click at [1389, 171] on button "Try It!" at bounding box center [1390, 163] width 64 height 34
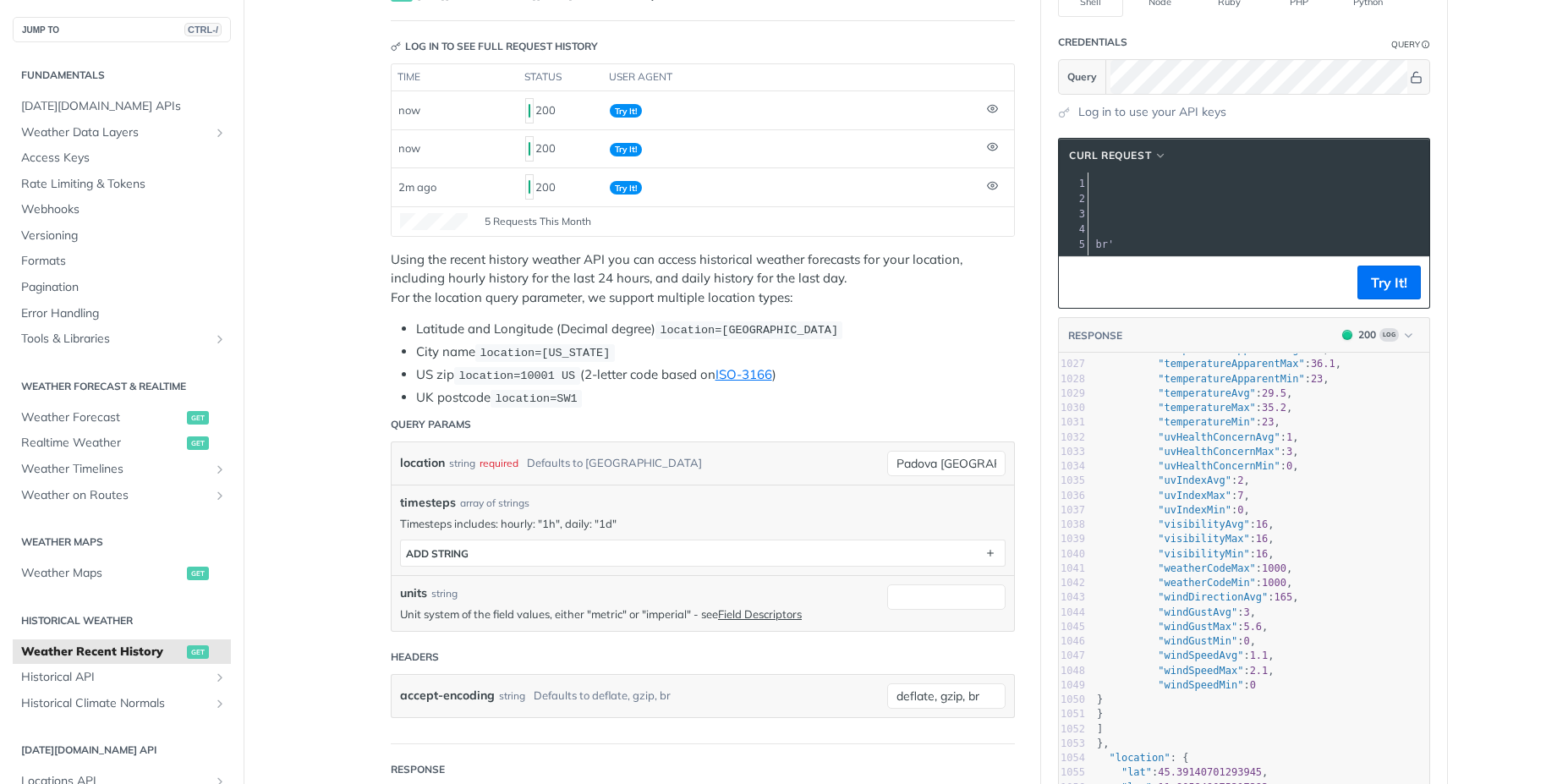
scroll to position [304, 0]
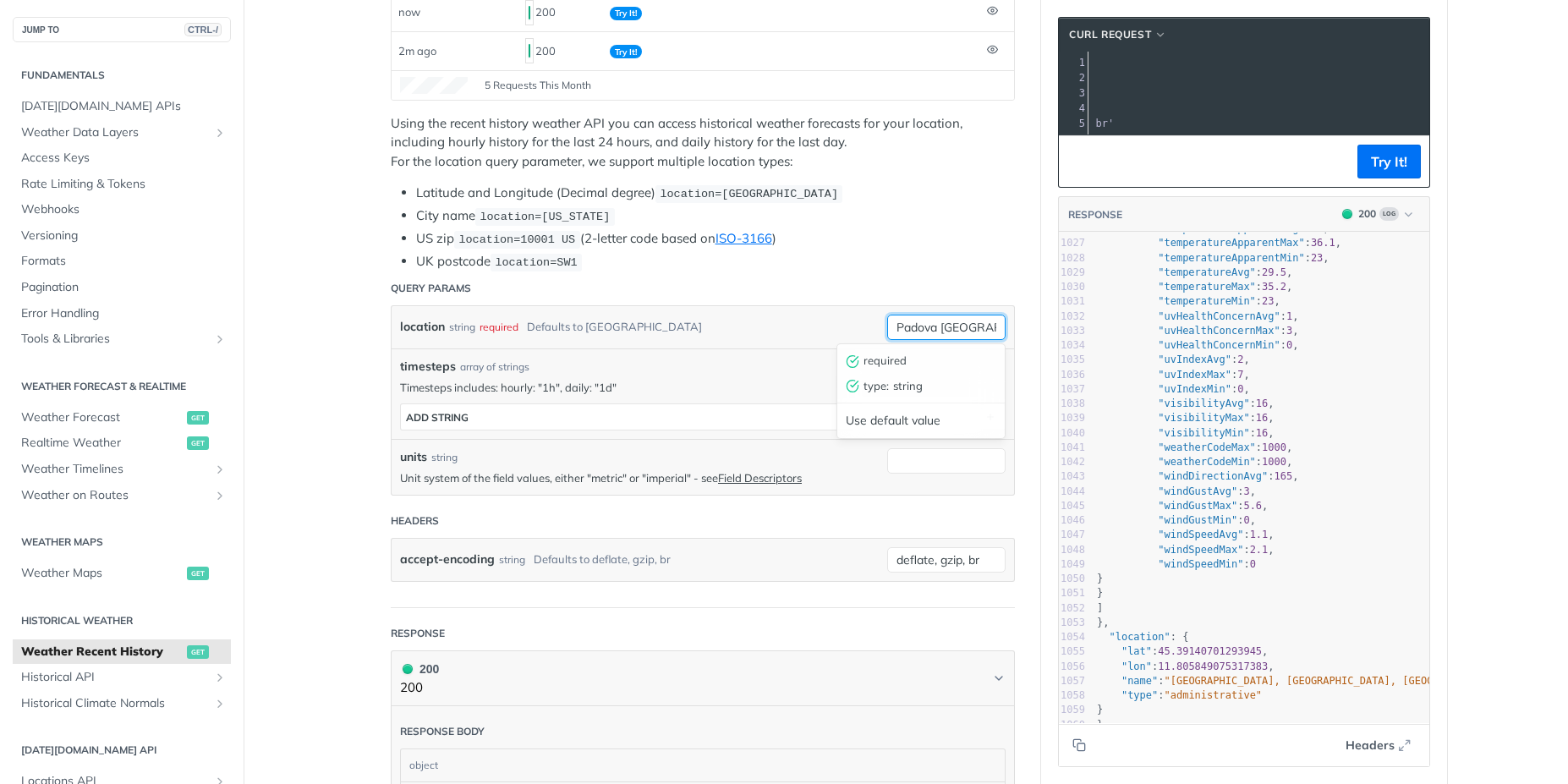
click at [949, 327] on input "Padova Veneto Italia" at bounding box center [946, 327] width 118 height 25
click at [976, 330] on input "Padova Veneto Italia" at bounding box center [946, 327] width 118 height 25
click at [944, 326] on input "Padova Veneto Italia" at bounding box center [946, 327] width 118 height 25
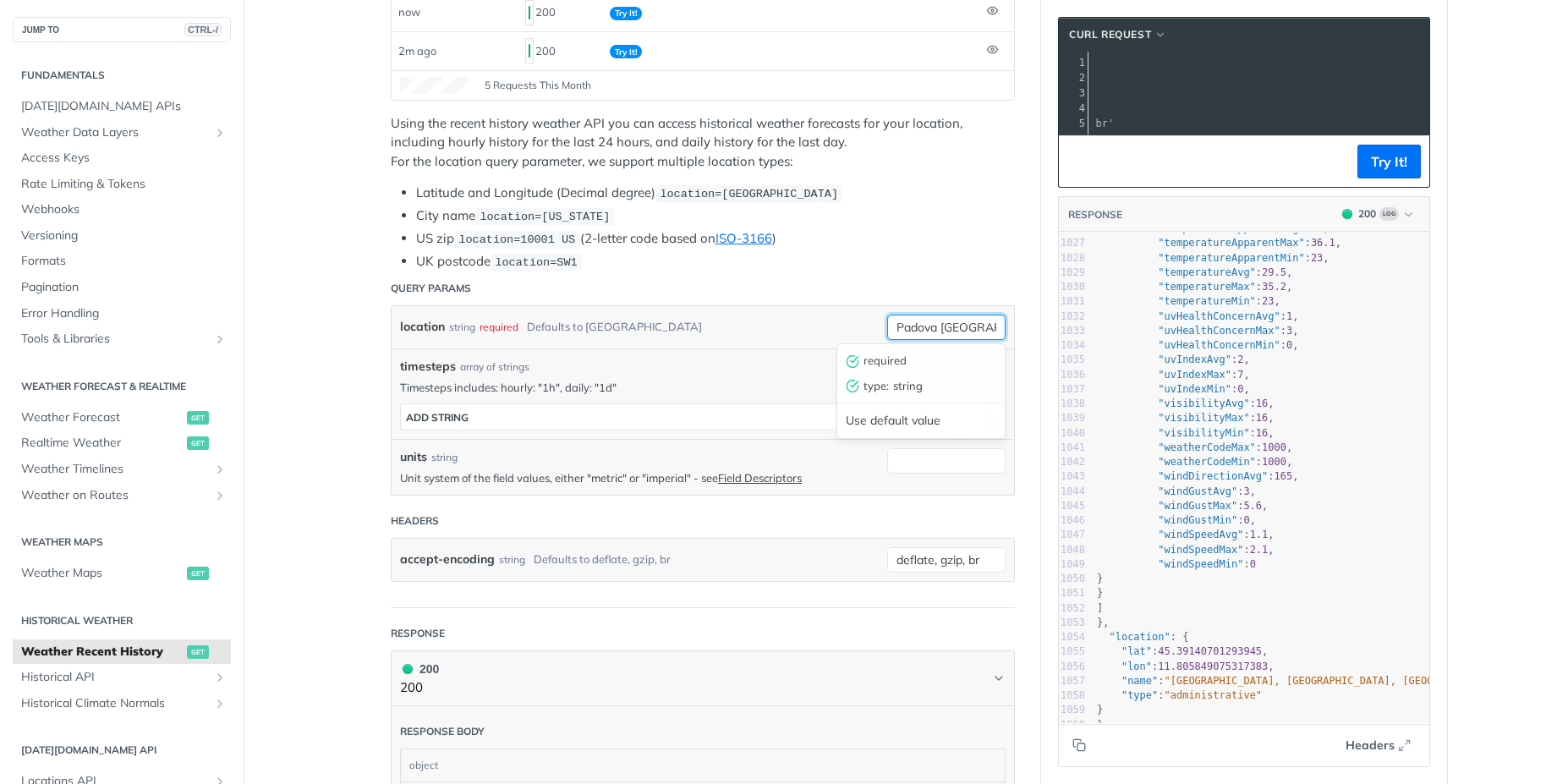
click at [944, 326] on input "Padova Veneto Italia" at bounding box center [946, 327] width 118 height 25
click at [1402, 178] on button "Try It!" at bounding box center [1390, 161] width 64 height 34
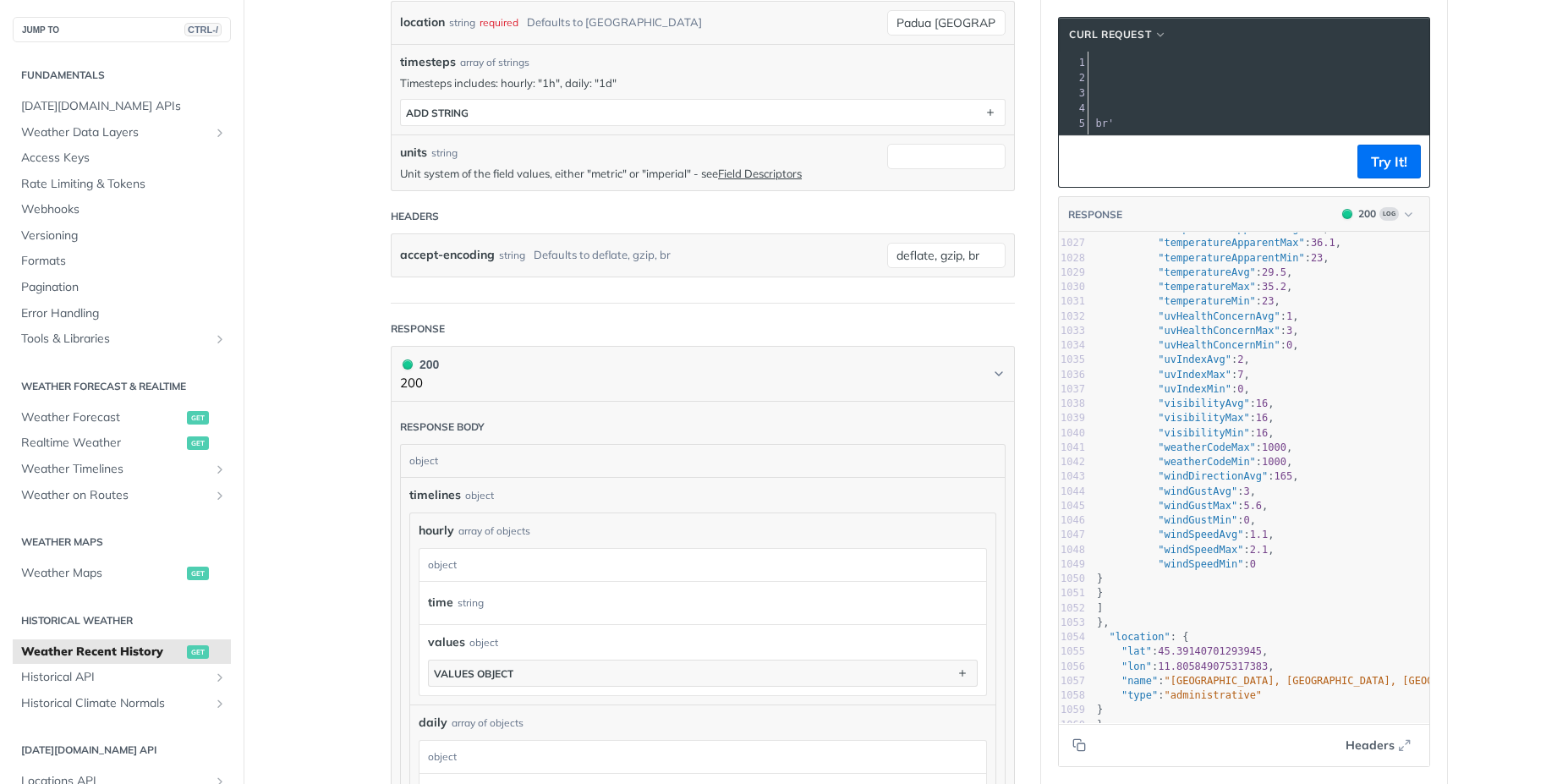
scroll to position [457, 0]
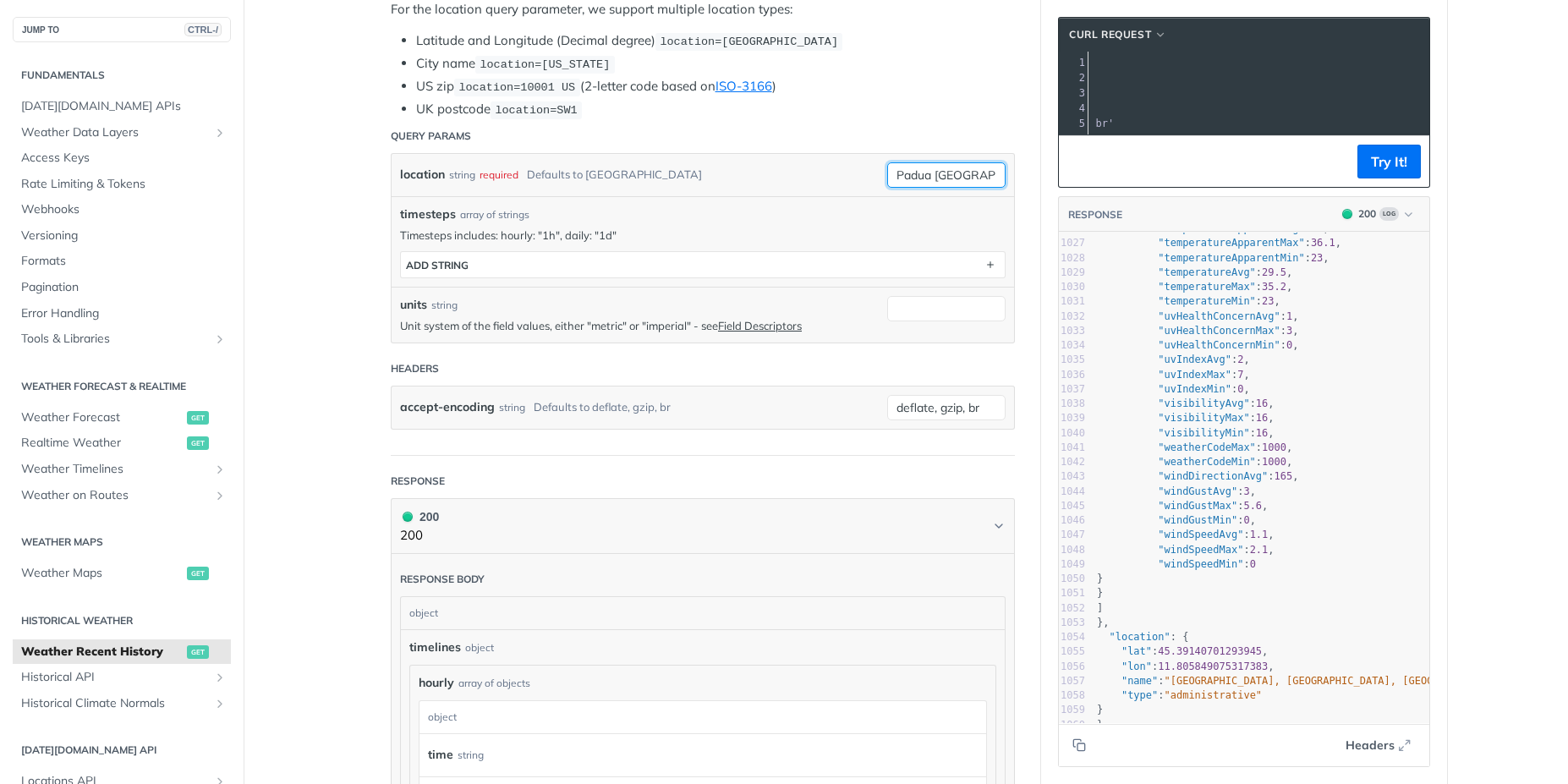
drag, startPoint x: 979, startPoint y: 177, endPoint x: 795, endPoint y: 138, distance: 188.1
click at [795, 138] on form "Query Params location string required Defaults to austin Padua Italy timesteps …" at bounding box center [703, 286] width 625 height 336
click at [1375, 173] on button "Try It!" at bounding box center [1390, 161] width 64 height 34
drag, startPoint x: 979, startPoint y: 177, endPoint x: 857, endPoint y: 178, distance: 122.0
click at [857, 178] on div "location string required Defaults to austin Bologna Italia required type : stri…" at bounding box center [703, 175] width 623 height 42
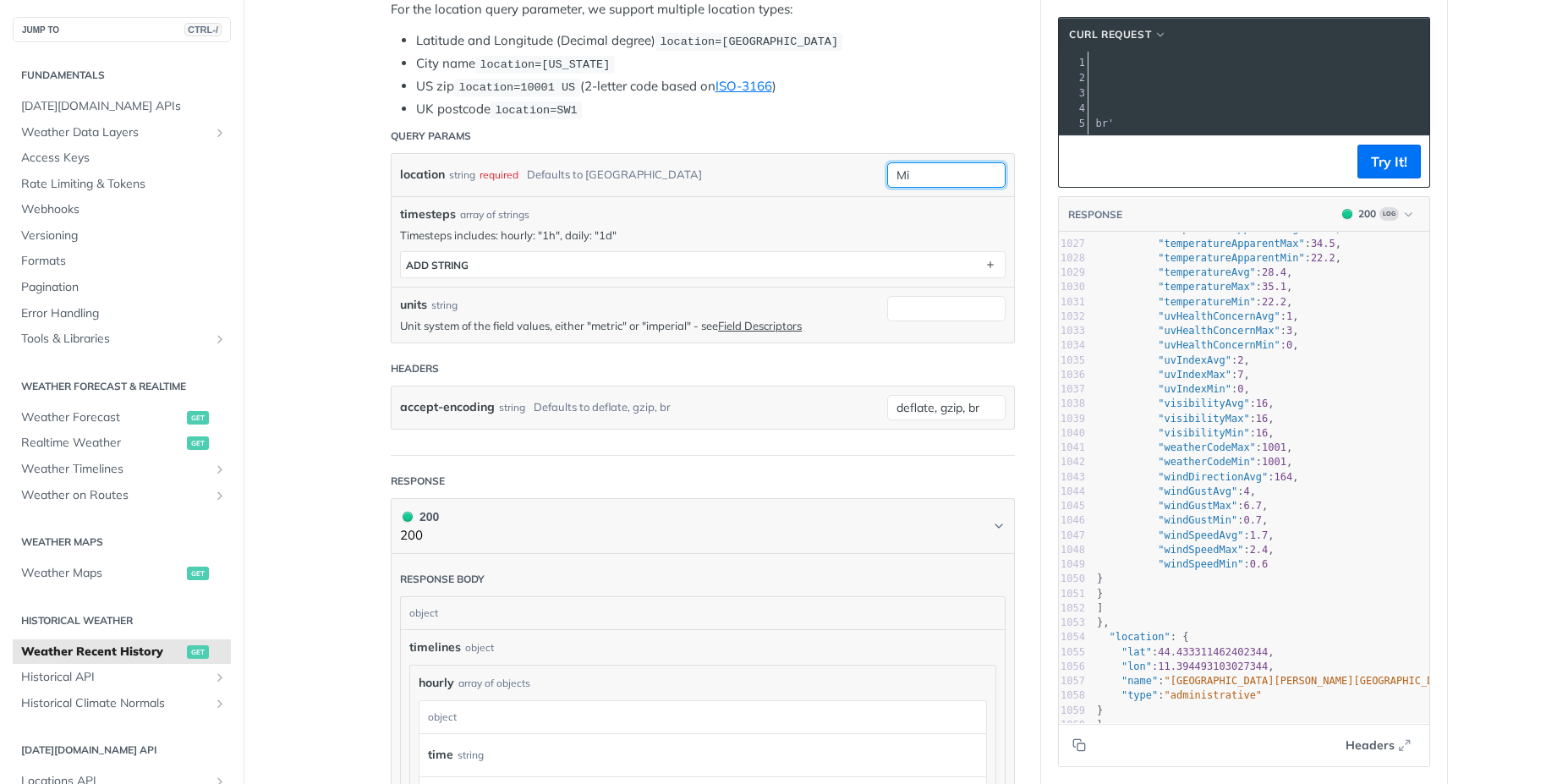
type input "M"
click at [1377, 169] on button "Try It!" at bounding box center [1390, 161] width 64 height 34
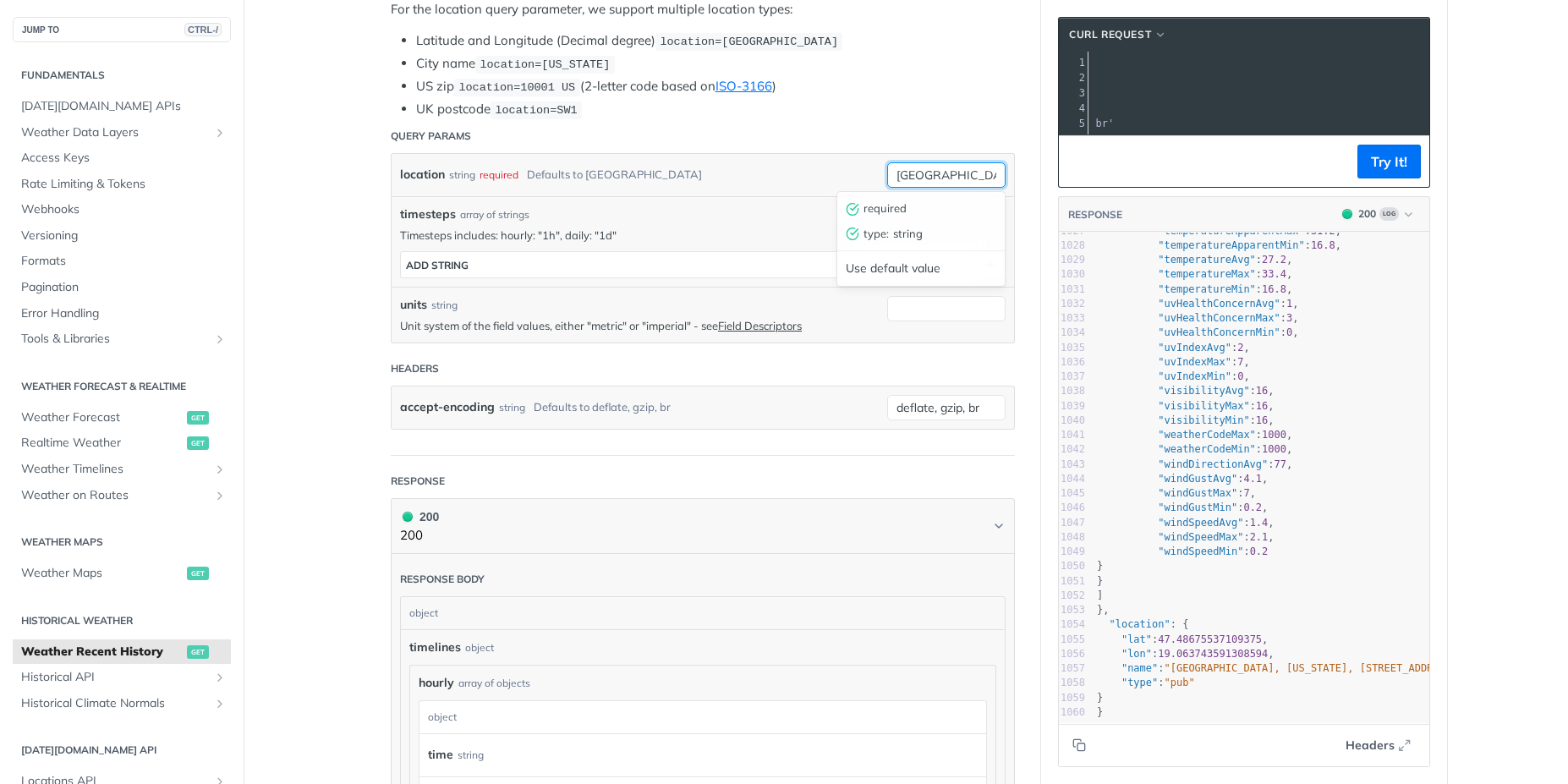
click at [931, 173] on input "Paris Texas" at bounding box center [946, 175] width 118 height 25
type input "Paris France"
click at [1378, 175] on button "Try It!" at bounding box center [1390, 161] width 64 height 34
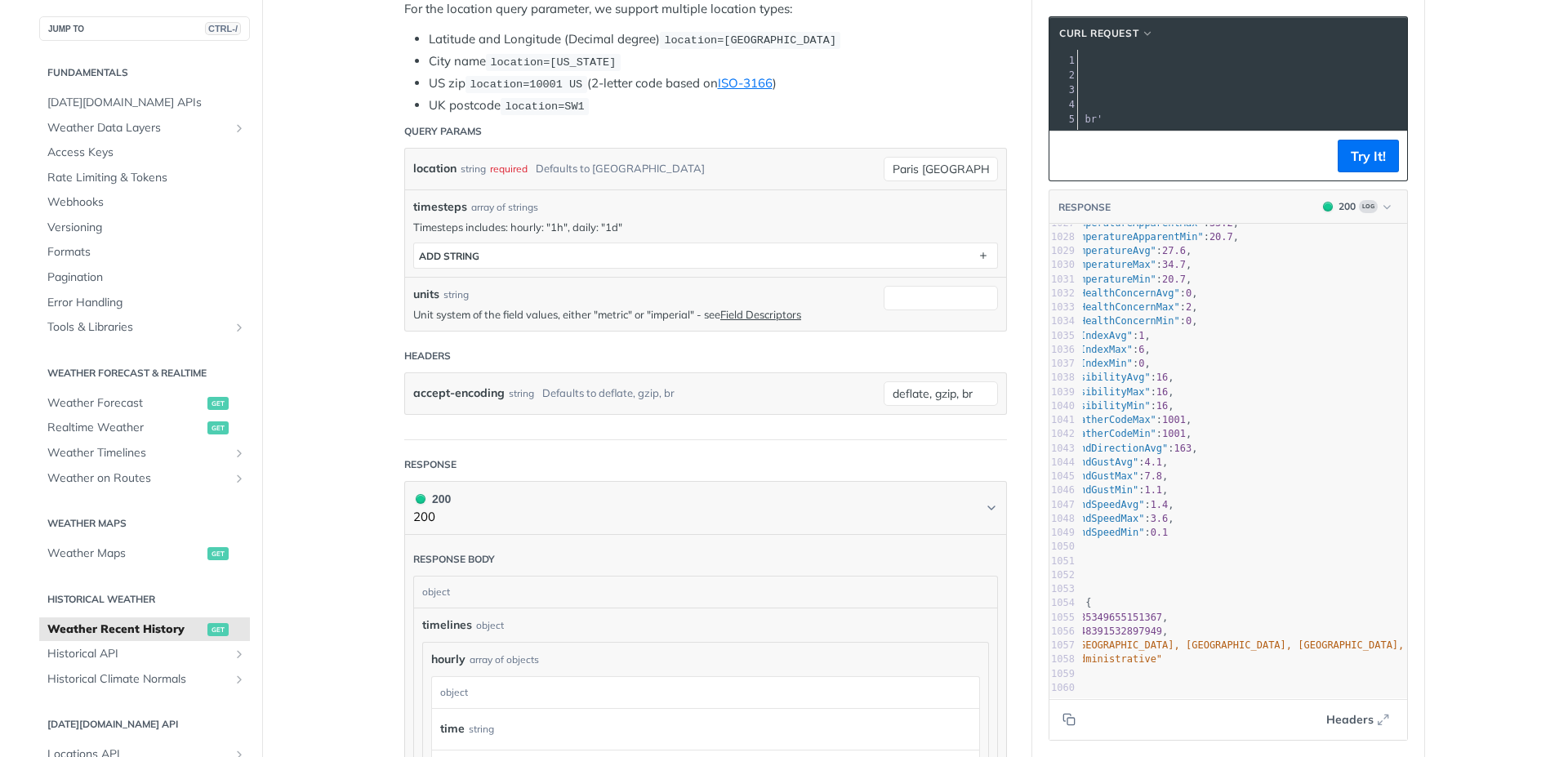
scroll to position [14481, 0]
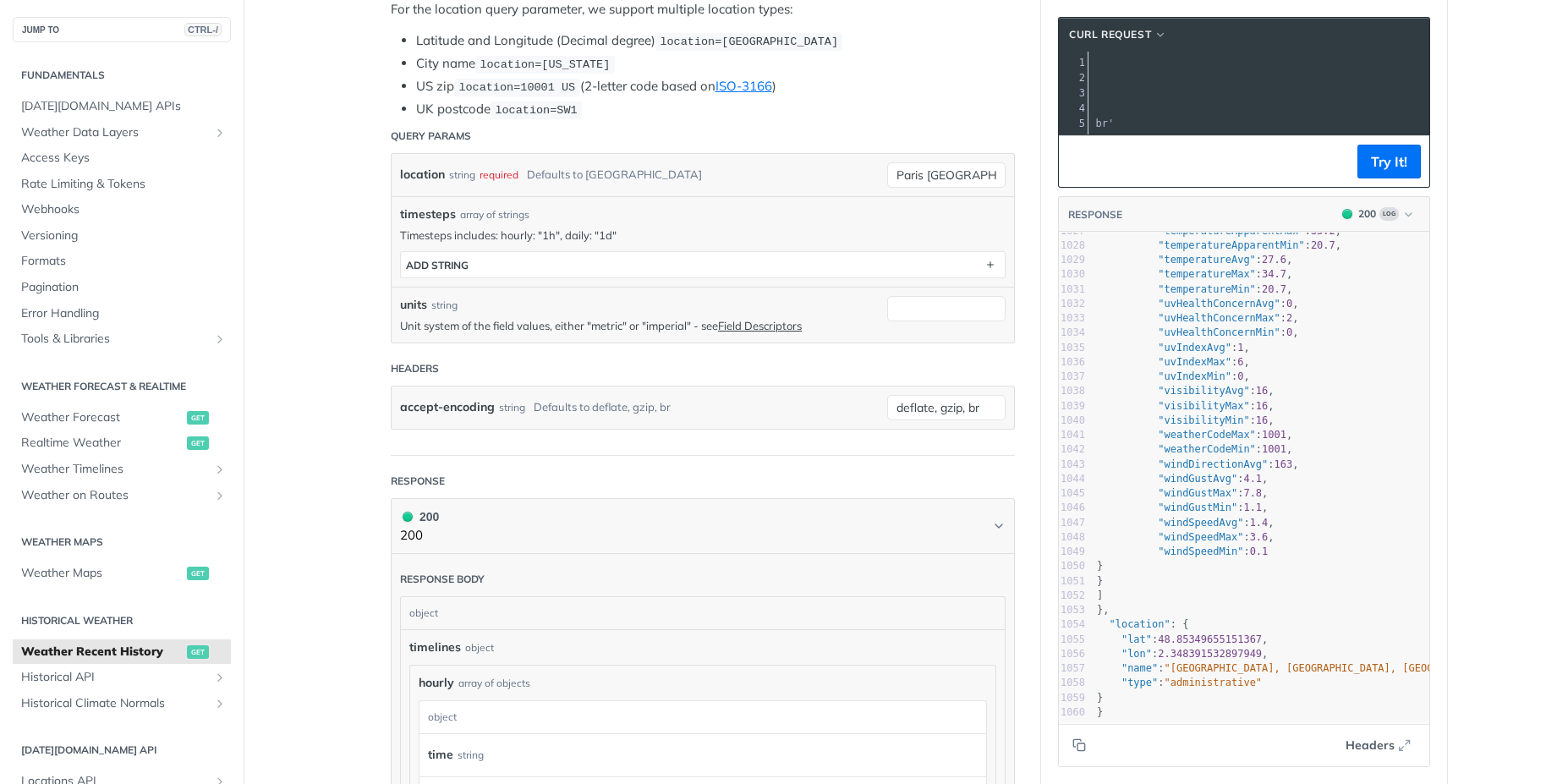
click at [1483, 109] on main "JUMP TO CTRL-/ Fundamentals Tomorrow.io APIs Weather Data Layers Core Probabili…" at bounding box center [784, 580] width 1568 height 1893
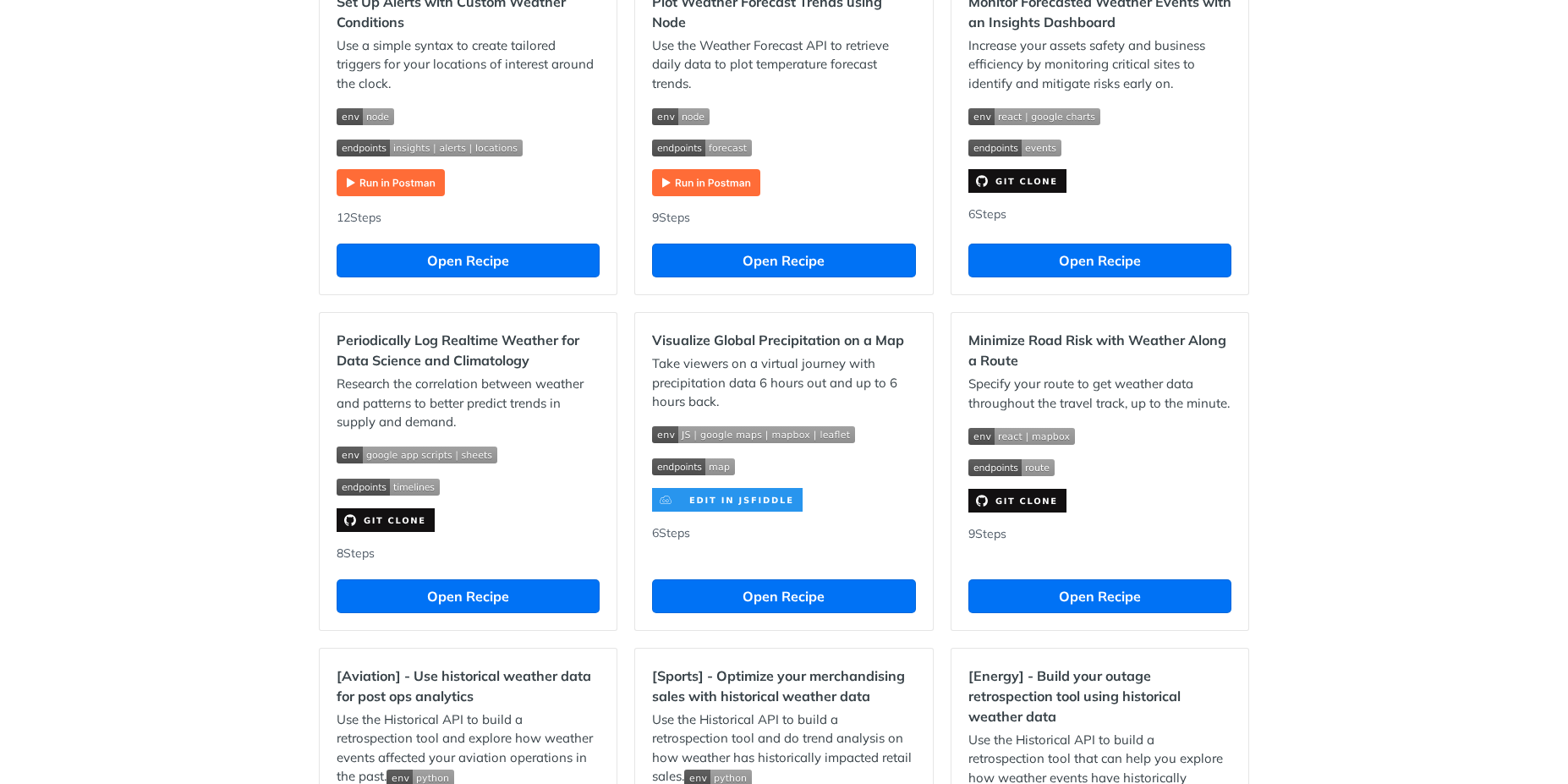
scroll to position [913, 0]
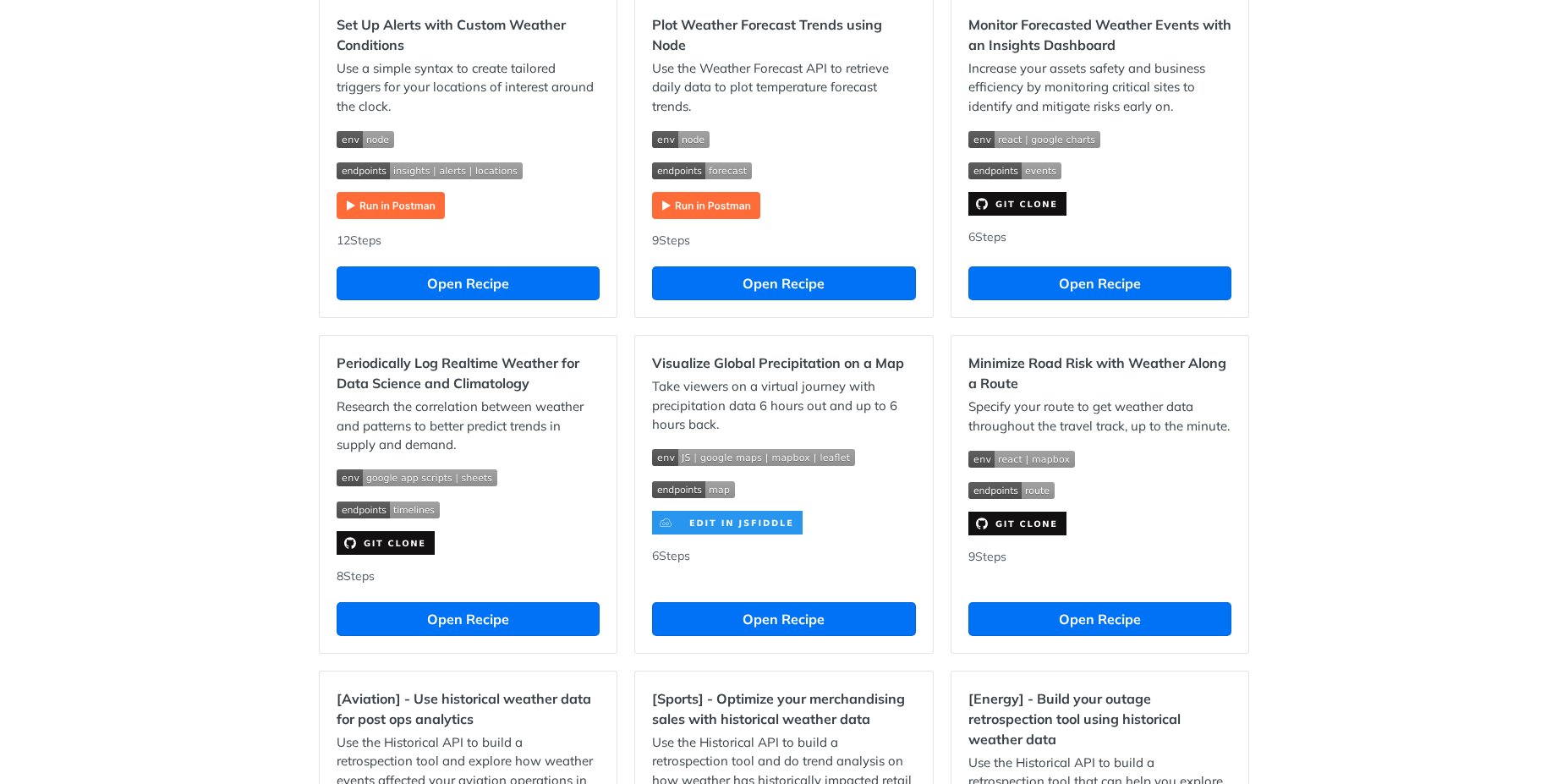
click at [405, 545] on img "Expand image" at bounding box center [385, 543] width 98 height 24
